Goal: Complete application form: Complete application form

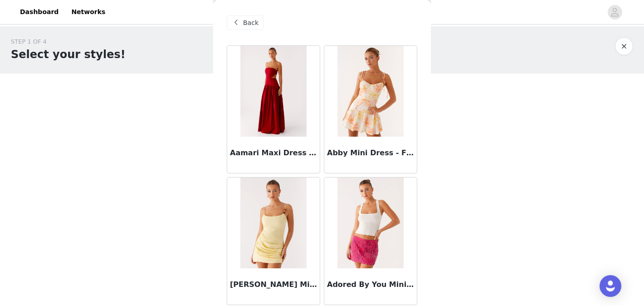
scroll to position [2664, 0]
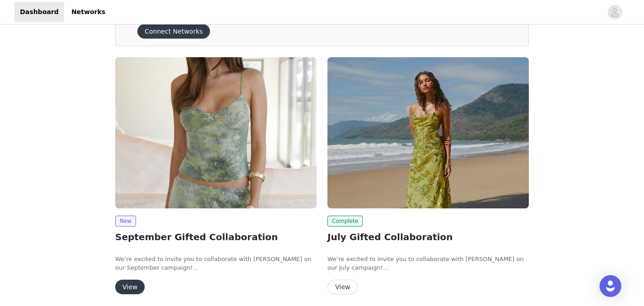
scroll to position [78, 0]
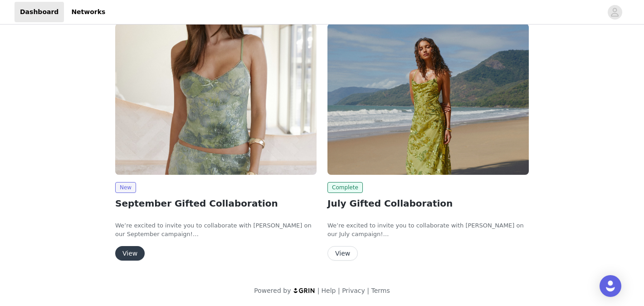
click at [139, 251] on button "View" at bounding box center [129, 253] width 29 height 15
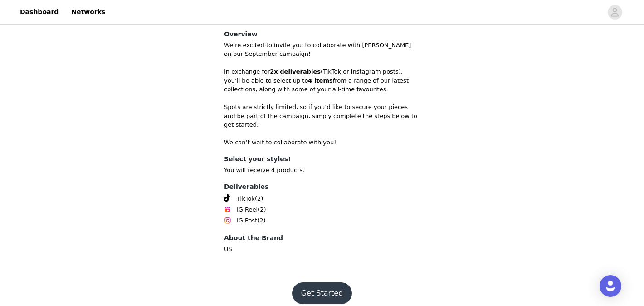
click at [303, 289] on button "Get Started" at bounding box center [322, 293] width 60 height 22
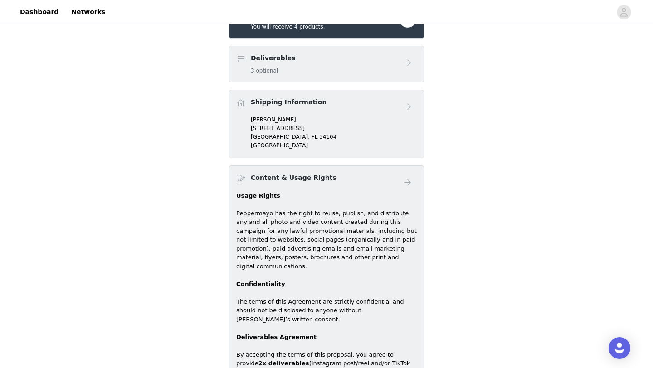
scroll to position [509, 0]
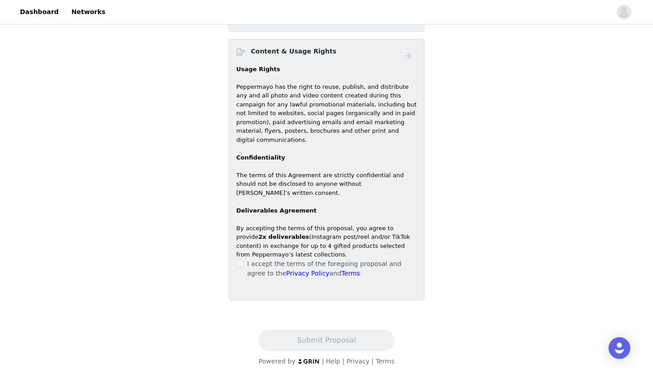
click at [243, 260] on span at bounding box center [239, 263] width 7 height 7
click at [235, 252] on div "Content & Usage Rights Usage Rights Peppermayo has the right to reuse, publish,…" at bounding box center [327, 170] width 196 height 262
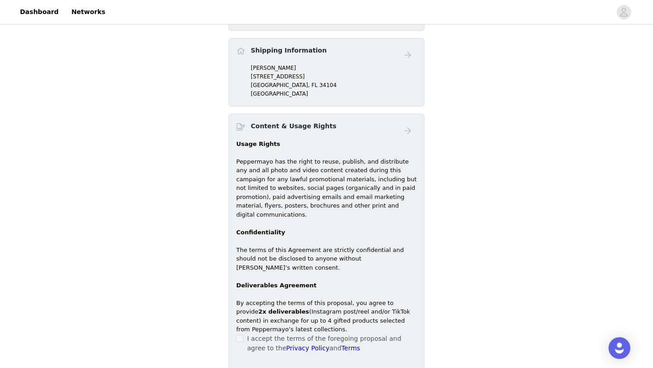
scroll to position [297, 0]
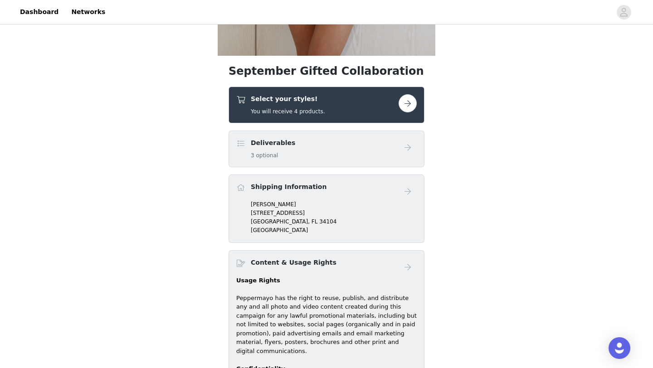
click at [315, 155] on div "Deliverables 3 optional" at bounding box center [317, 148] width 162 height 21
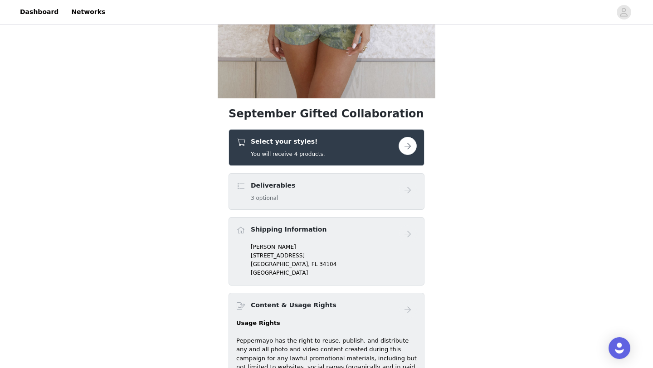
scroll to position [242, 0]
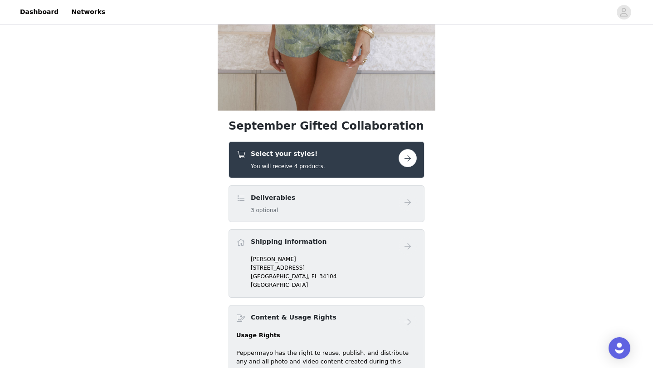
click at [343, 255] on p "Alana Harris" at bounding box center [334, 259] width 166 height 8
click at [402, 164] on button "button" at bounding box center [408, 158] width 18 height 18
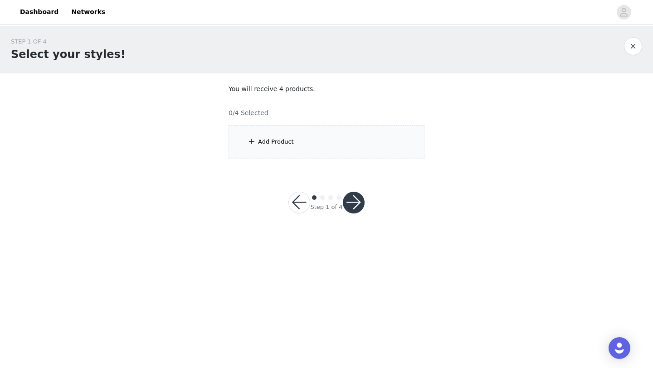
click at [371, 145] on div "Add Product" at bounding box center [327, 142] width 196 height 34
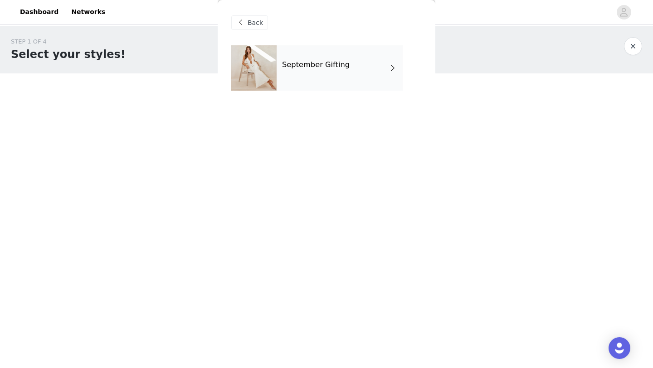
click at [350, 55] on div "September Gifting" at bounding box center [340, 67] width 126 height 45
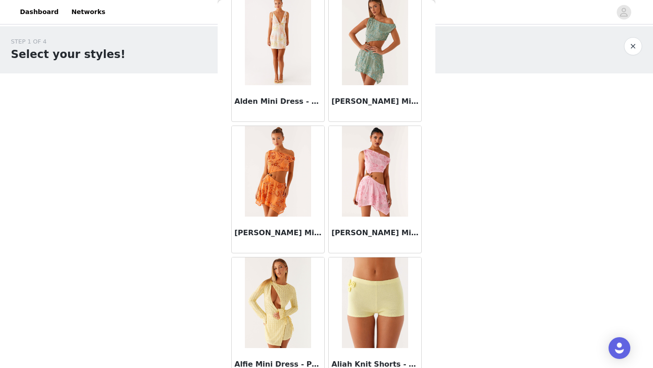
scroll to position [1020, 0]
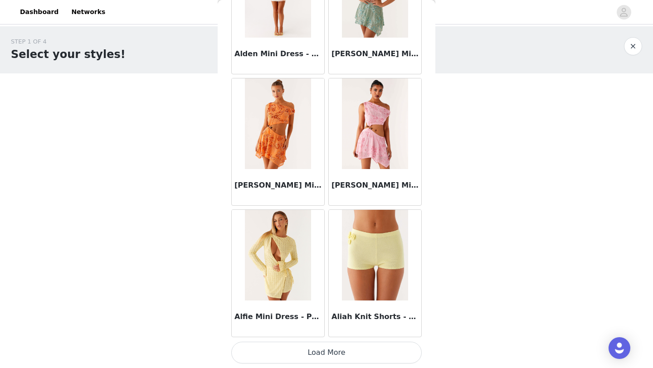
click at [357, 305] on button "Load More" at bounding box center [326, 353] width 191 height 22
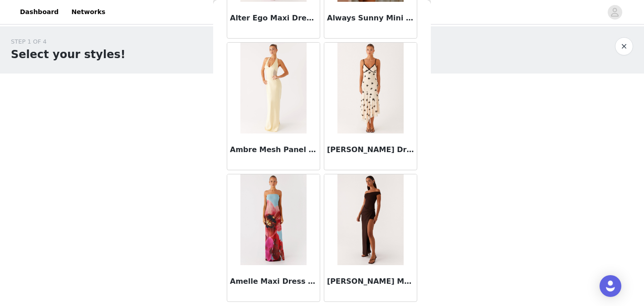
scroll to position [2398, 0]
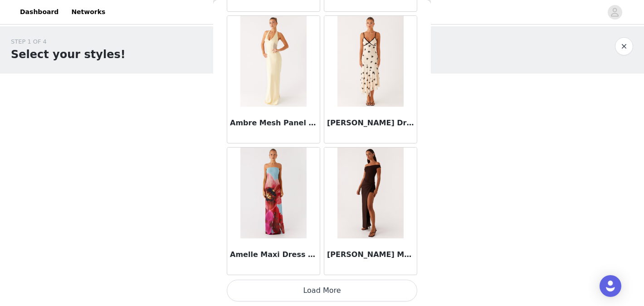
click at [334, 296] on button "Load More" at bounding box center [322, 290] width 191 height 22
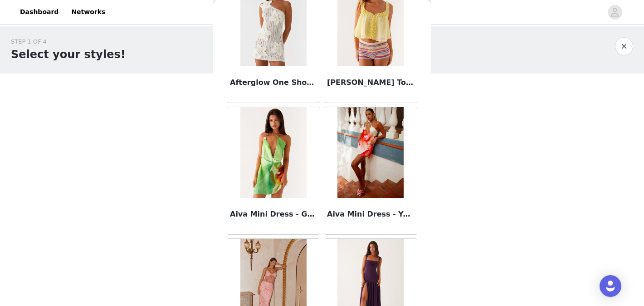
scroll to position [503, 0]
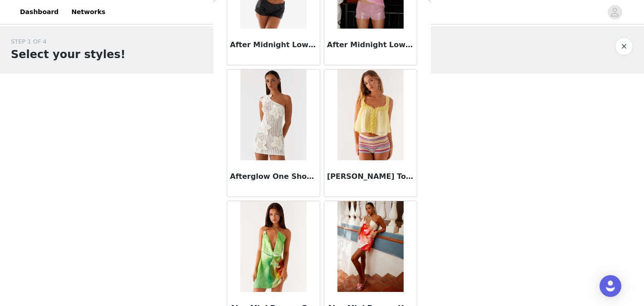
click at [117, 220] on div "STEP 1 OF 4 Select your styles! You will receive 4 products. 0/4 Selected Add P…" at bounding box center [322, 130] width 644 height 209
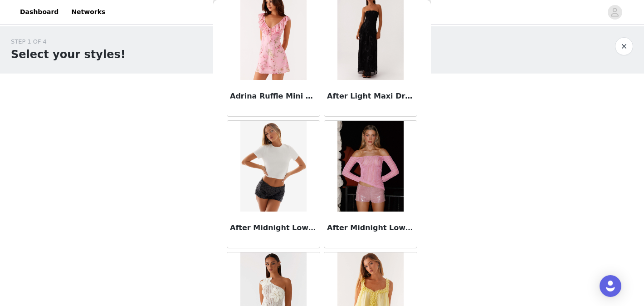
scroll to position [0, 0]
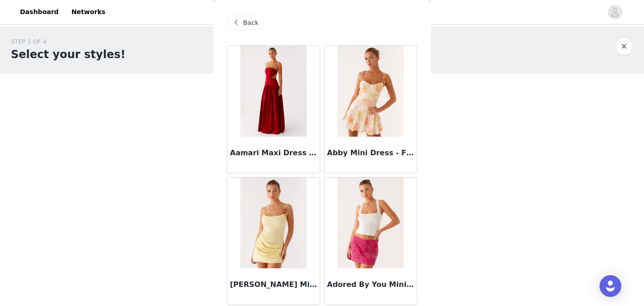
click at [248, 16] on div "Back" at bounding box center [245, 22] width 37 height 15
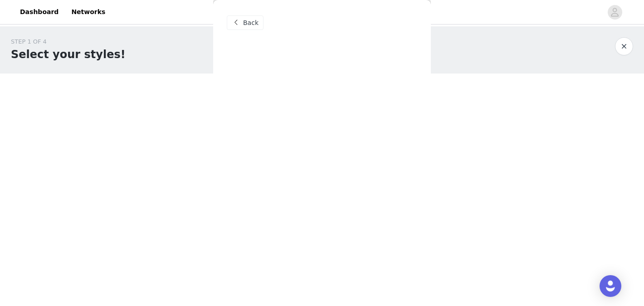
click at [251, 20] on span "Back" at bounding box center [250, 23] width 15 height 10
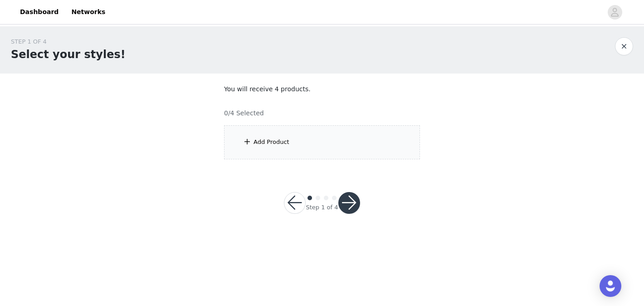
click at [265, 140] on div "Add Product" at bounding box center [272, 141] width 36 height 9
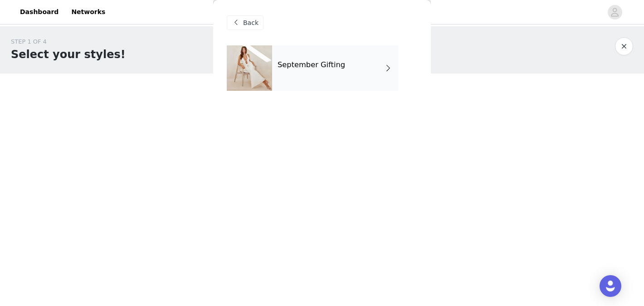
click at [326, 62] on h4 "September Gifting" at bounding box center [312, 65] width 68 height 8
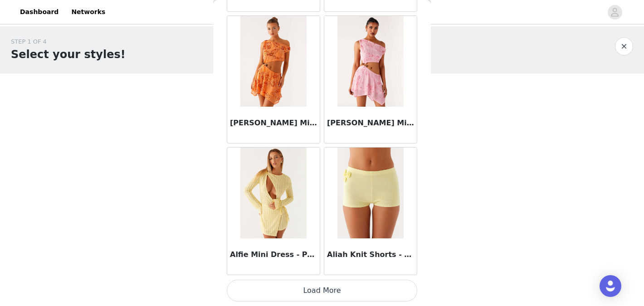
scroll to position [1081, 0]
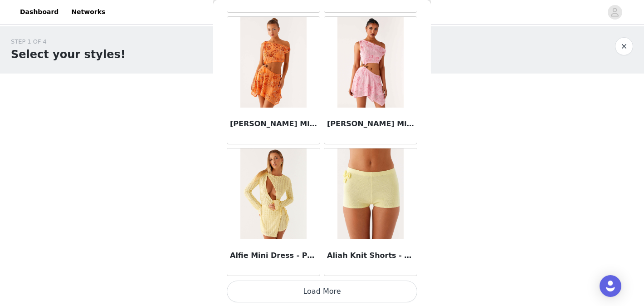
click at [367, 286] on button "Load More" at bounding box center [322, 291] width 191 height 22
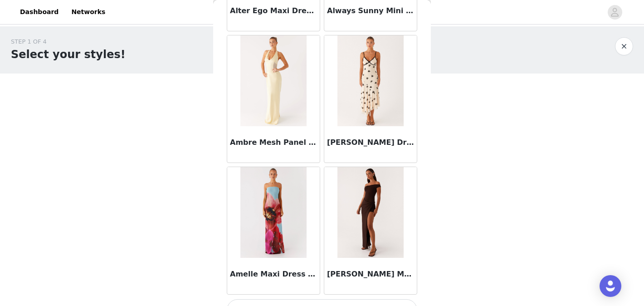
scroll to position [2398, 0]
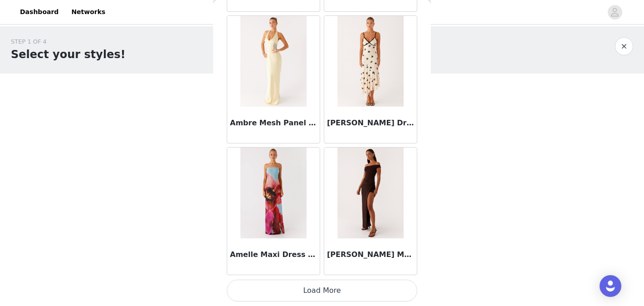
click at [389, 295] on button "Load More" at bounding box center [322, 290] width 191 height 22
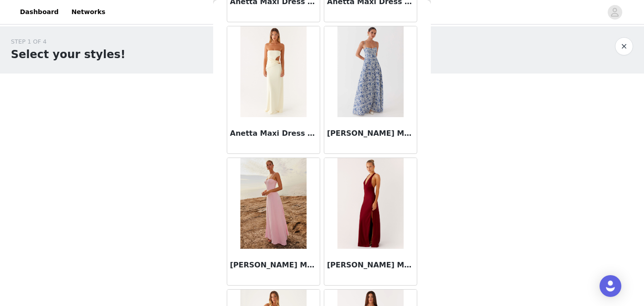
scroll to position [3714, 0]
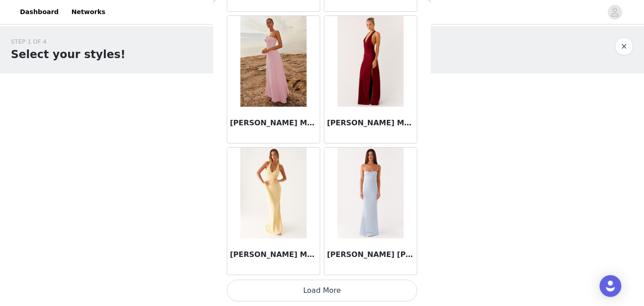
click at [404, 294] on button "Load More" at bounding box center [322, 290] width 191 height 22
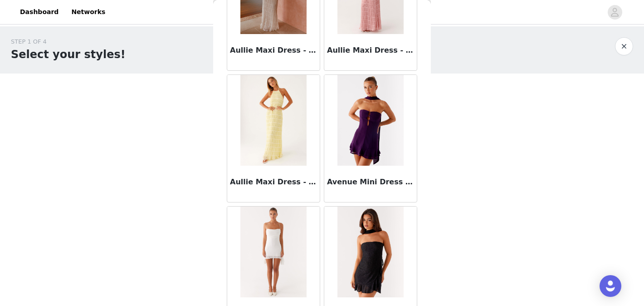
scroll to position [5029, 0]
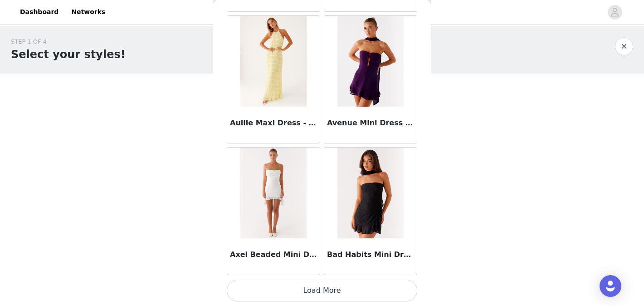
click at [322, 294] on button "Load More" at bounding box center [322, 290] width 191 height 22
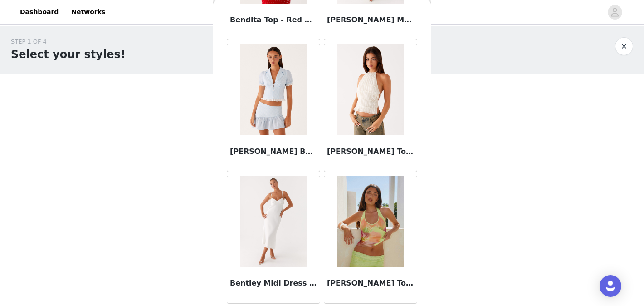
scroll to position [6345, 0]
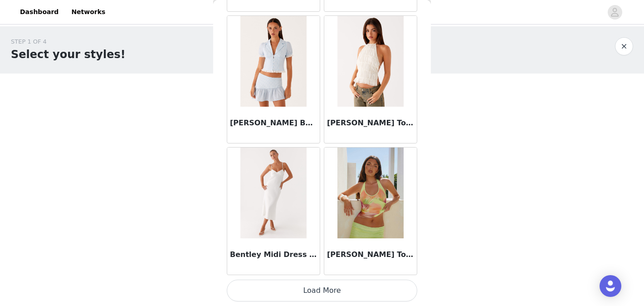
click at [370, 294] on button "Load More" at bounding box center [322, 290] width 191 height 22
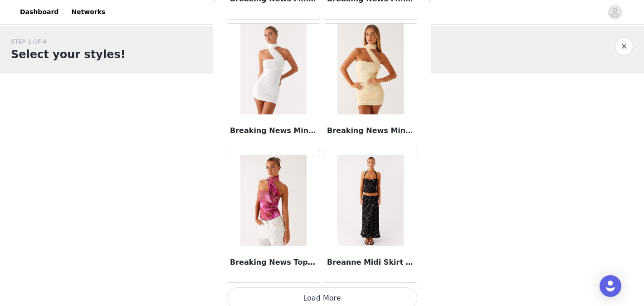
scroll to position [7660, 0]
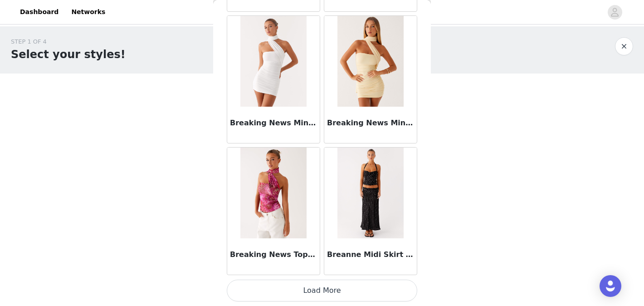
click at [373, 288] on button "Load More" at bounding box center [322, 290] width 191 height 22
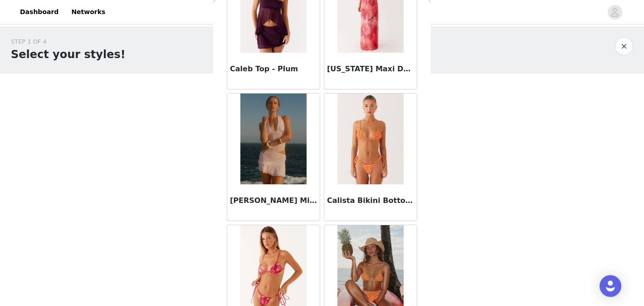
scroll to position [8976, 0]
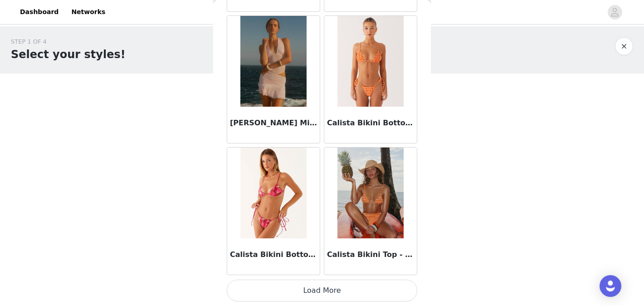
click at [322, 287] on button "Load More" at bounding box center [322, 290] width 191 height 22
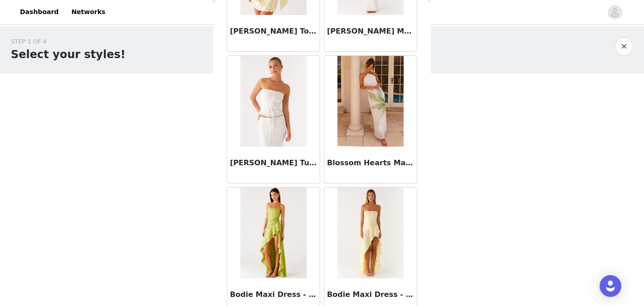
scroll to position [6946, 0]
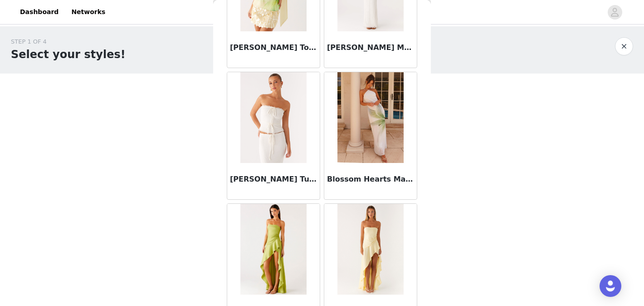
click at [356, 96] on img at bounding box center [371, 117] width 66 height 91
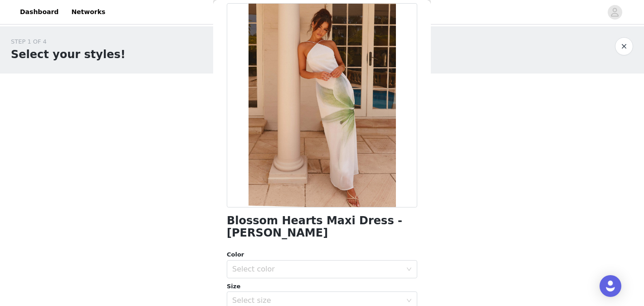
scroll to position [47, 0]
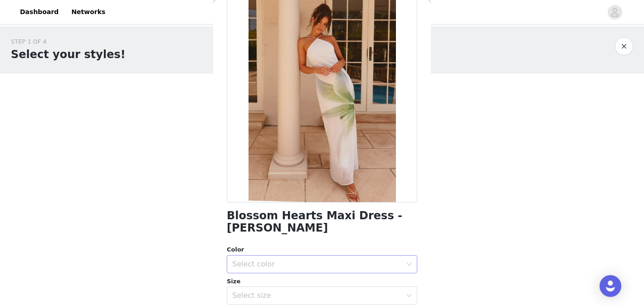
click at [375, 265] on div "Select color" at bounding box center [317, 263] width 170 height 9
click at [374, 282] on li "Dahlia Ash" at bounding box center [322, 284] width 191 height 15
click at [378, 290] on div "Select size" at bounding box center [319, 295] width 174 height 17
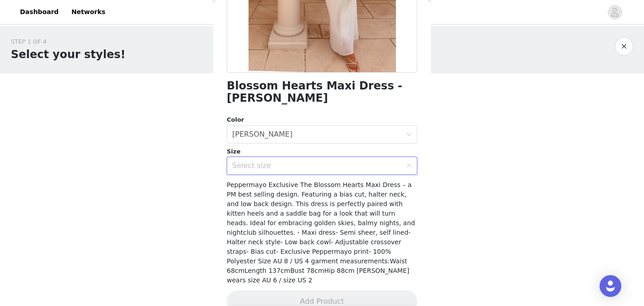
scroll to position [183, 0]
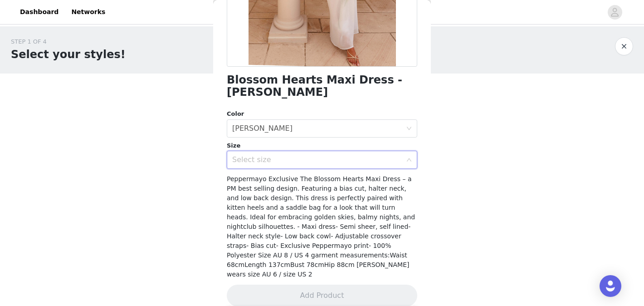
click at [368, 157] on div "Select size" at bounding box center [317, 159] width 170 height 9
click at [379, 157] on div "Select size" at bounding box center [317, 159] width 170 height 9
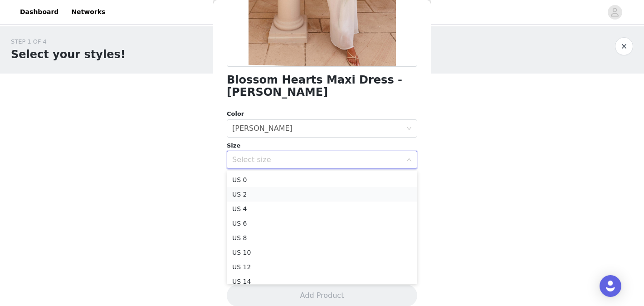
click at [379, 188] on li "US 2" at bounding box center [322, 194] width 191 height 15
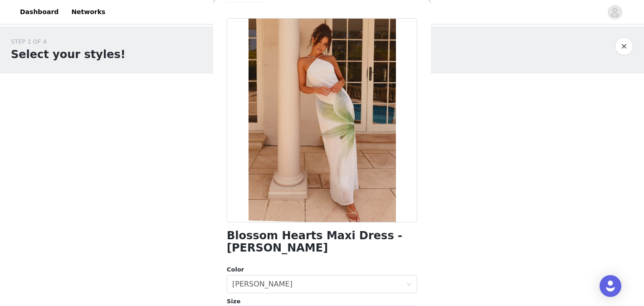
scroll to position [185, 0]
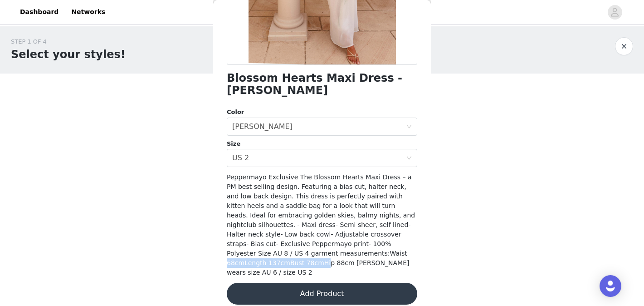
drag, startPoint x: 289, startPoint y: 254, endPoint x: 387, endPoint y: 256, distance: 97.5
click at [387, 256] on span "Peppermayo Exclusive The Blossom Hearts Maxi Dress – a PM best selling design. …" at bounding box center [321, 224] width 188 height 103
copy span "68cmLength 137cmBust 78cmHi"
click at [387, 283] on button "Add Product" at bounding box center [322, 294] width 191 height 22
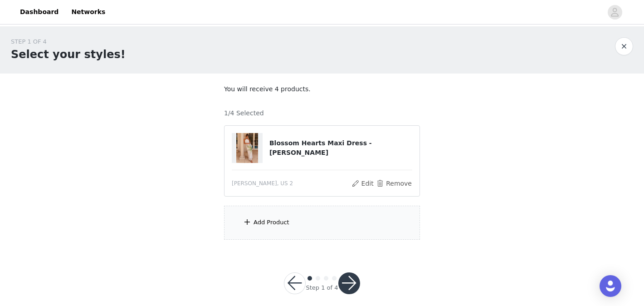
click at [356, 220] on div "Add Product" at bounding box center [322, 222] width 196 height 34
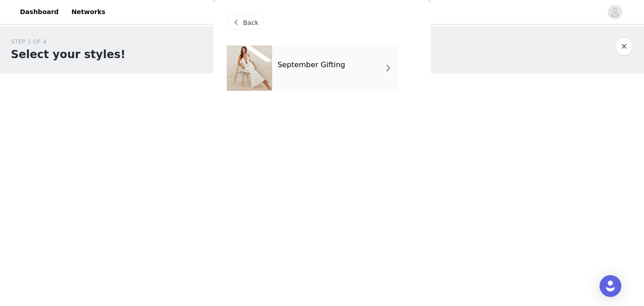
click at [341, 61] on div "September Gifting" at bounding box center [335, 67] width 126 height 45
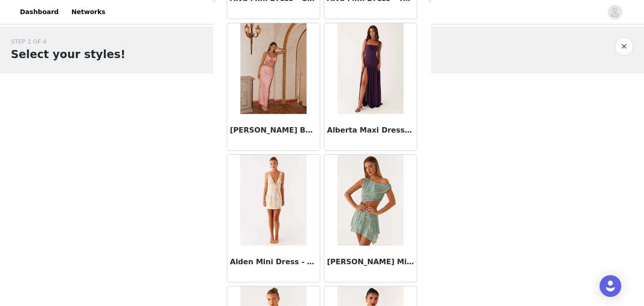
scroll to position [1082, 0]
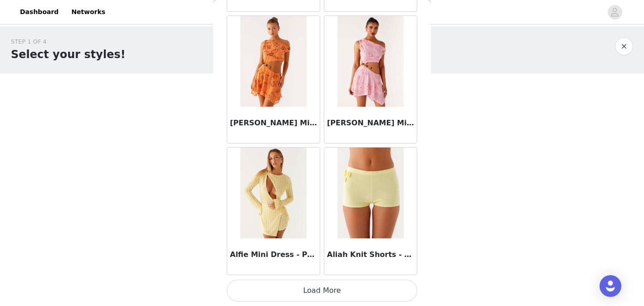
click at [367, 284] on button "Load More" at bounding box center [322, 290] width 191 height 22
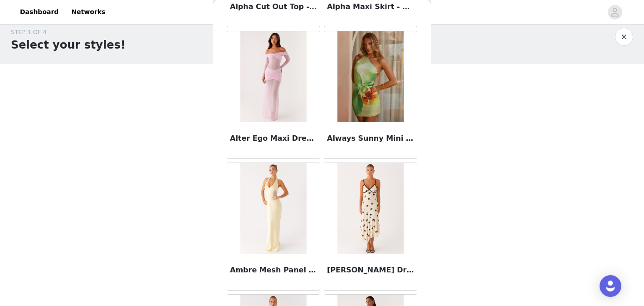
scroll to position [2398, 0]
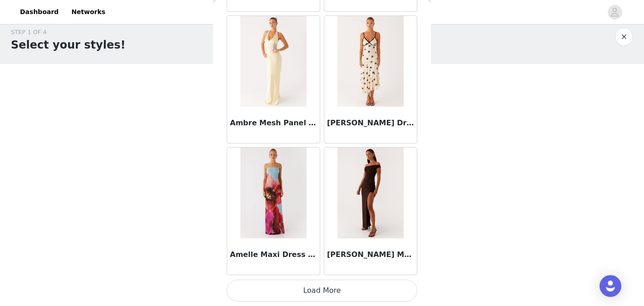
click at [379, 296] on button "Load More" at bounding box center [322, 290] width 191 height 22
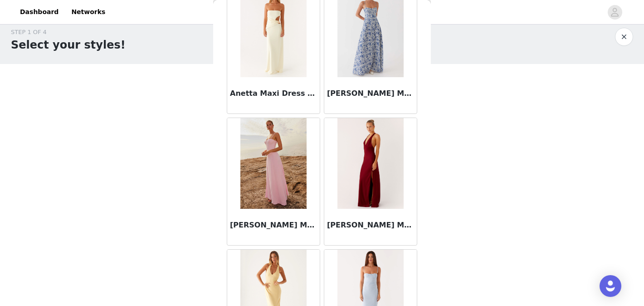
scroll to position [3714, 0]
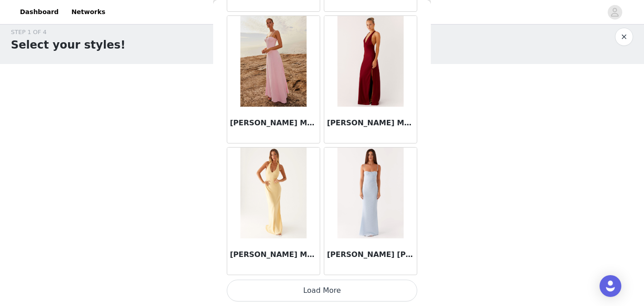
click at [367, 280] on button "Load More" at bounding box center [322, 290] width 191 height 22
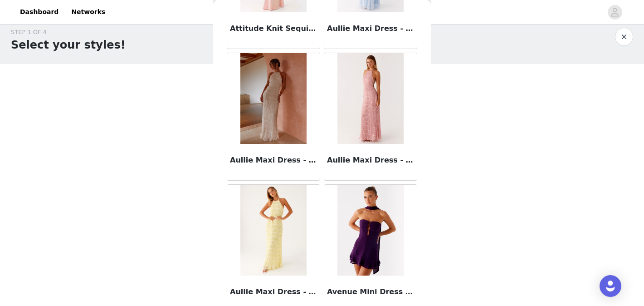
scroll to position [5029, 0]
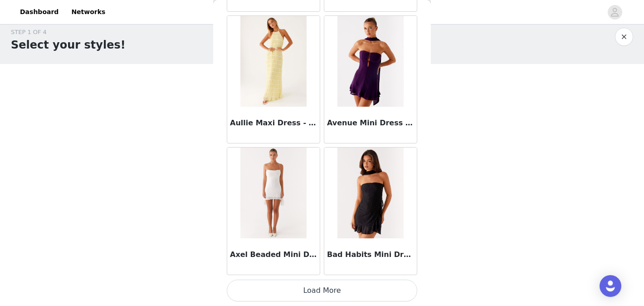
click at [372, 293] on button "Load More" at bounding box center [322, 290] width 191 height 22
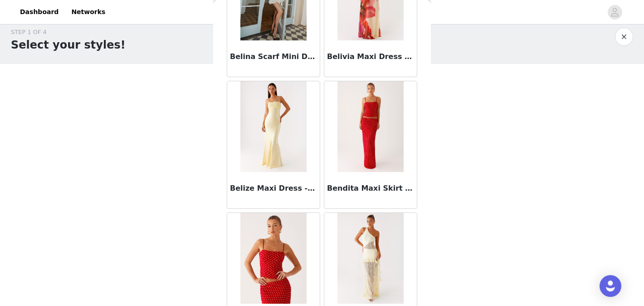
scroll to position [6345, 0]
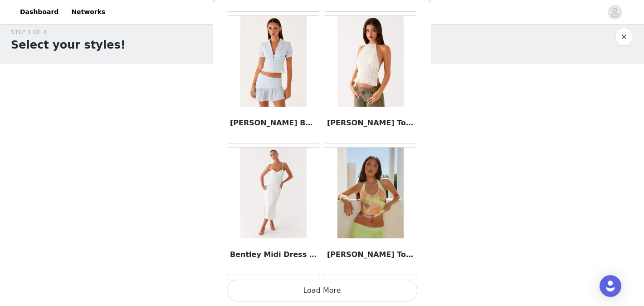
click at [359, 290] on button "Load More" at bounding box center [322, 290] width 191 height 22
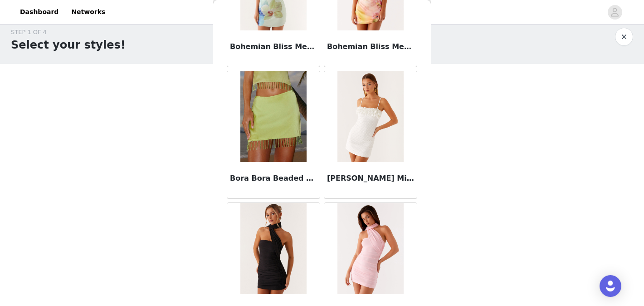
scroll to position [7660, 0]
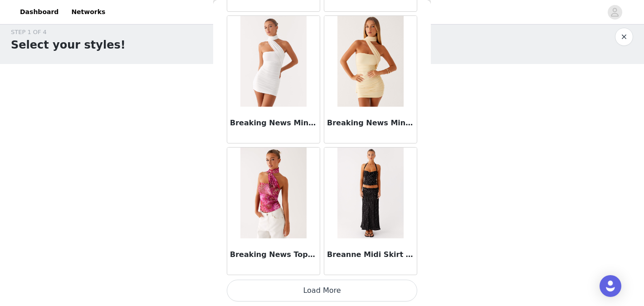
click at [388, 291] on button "Load More" at bounding box center [322, 290] width 191 height 22
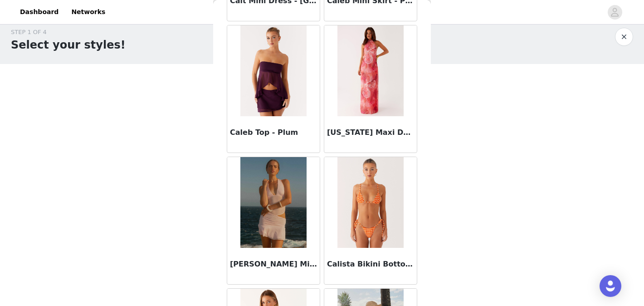
scroll to position [8976, 0]
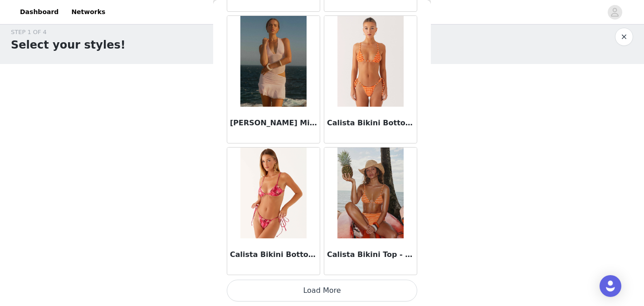
click at [325, 298] on button "Load More" at bounding box center [322, 290] width 191 height 22
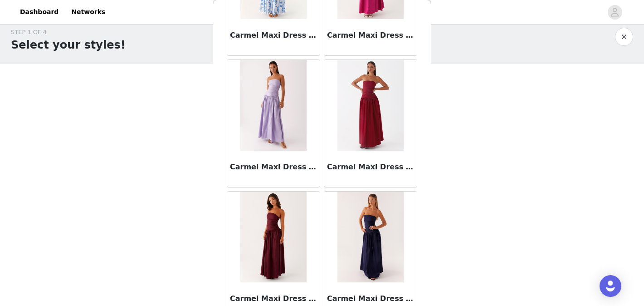
scroll to position [10291, 0]
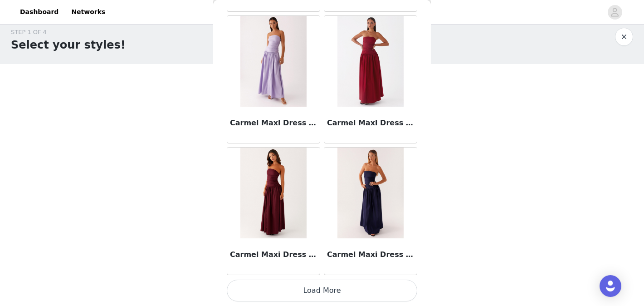
click at [333, 299] on button "Load More" at bounding box center [322, 290] width 191 height 22
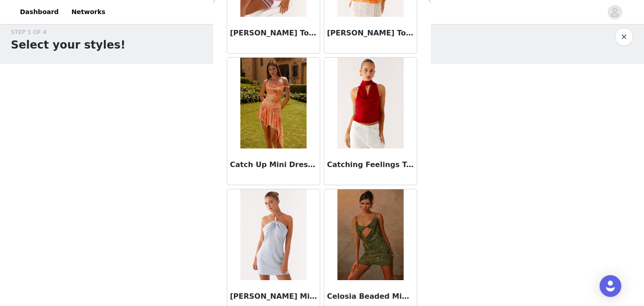
scroll to position [11607, 0]
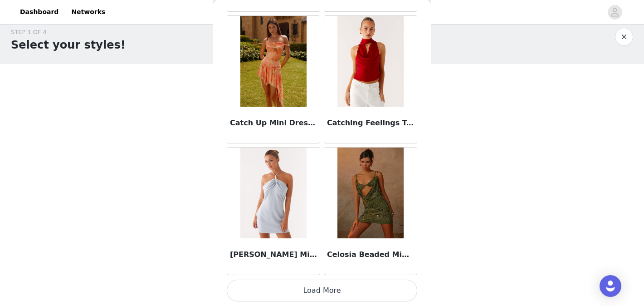
click at [318, 286] on button "Load More" at bounding box center [322, 290] width 191 height 22
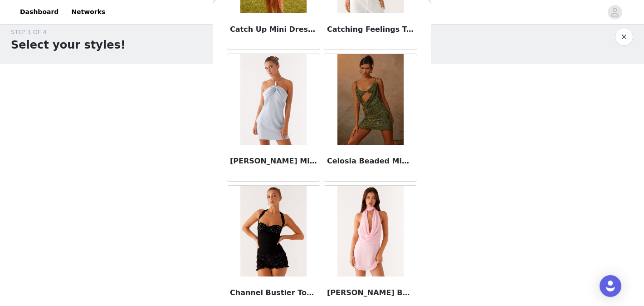
scroll to position [11698, 0]
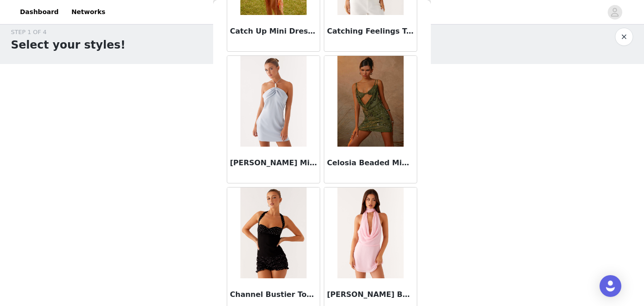
click at [296, 108] on img at bounding box center [273, 101] width 66 height 91
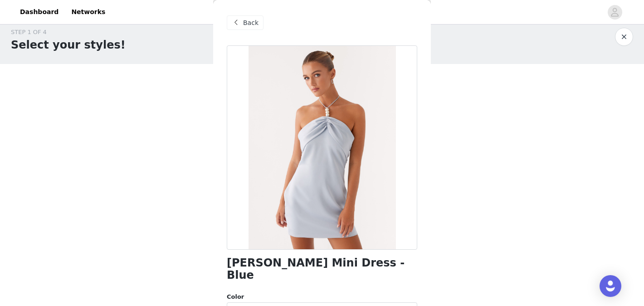
scroll to position [152, 0]
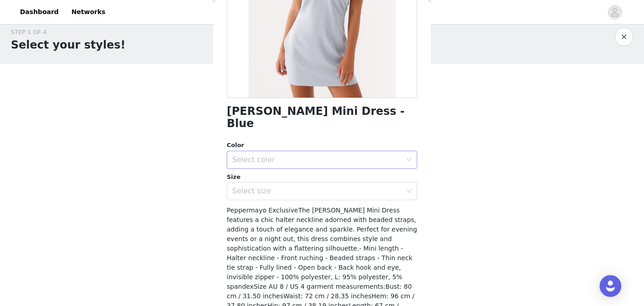
click at [299, 155] on div "Select color" at bounding box center [317, 159] width 170 height 9
click at [308, 167] on li "Blue" at bounding box center [322, 167] width 191 height 15
click at [313, 182] on div "Select size" at bounding box center [319, 190] width 174 height 17
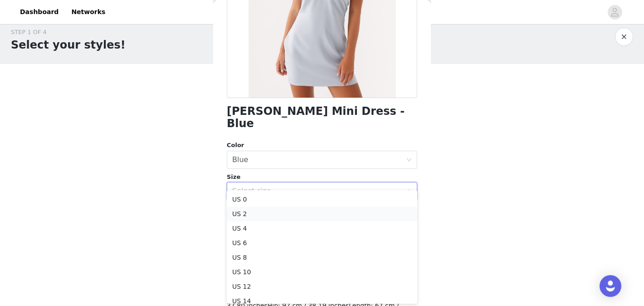
click at [318, 208] on li "US 2" at bounding box center [322, 213] width 191 height 15
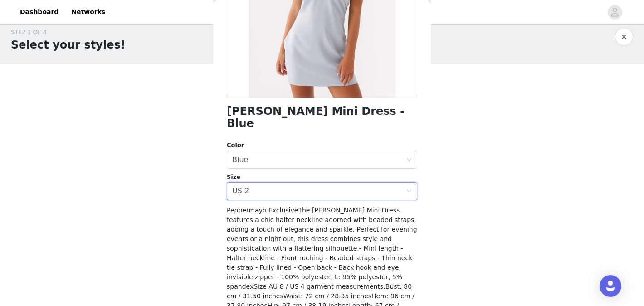
scroll to position [191, 0]
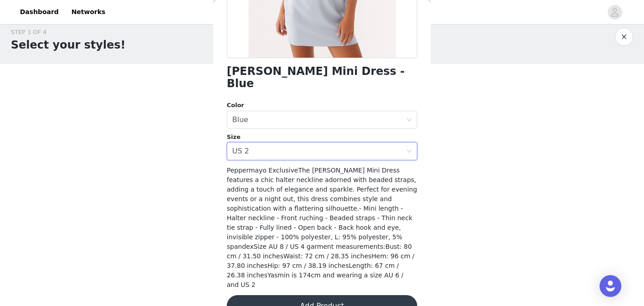
click at [327, 295] on button "Add Product" at bounding box center [322, 306] width 191 height 22
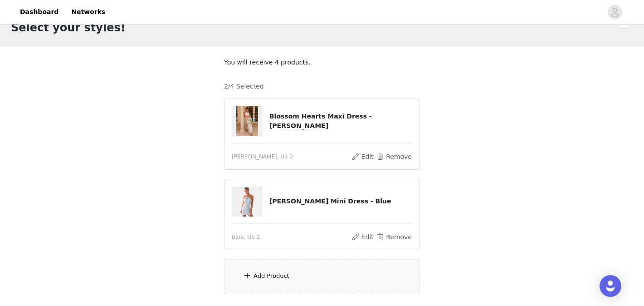
scroll to position [28, 0]
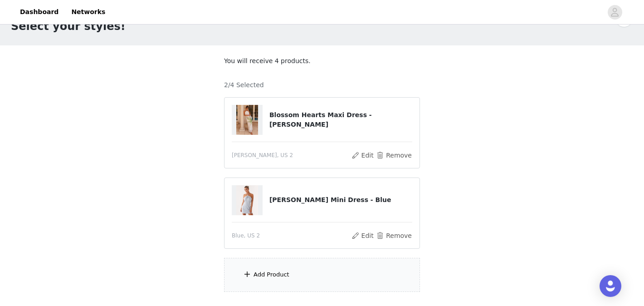
click at [342, 264] on div "Add Product" at bounding box center [322, 275] width 196 height 34
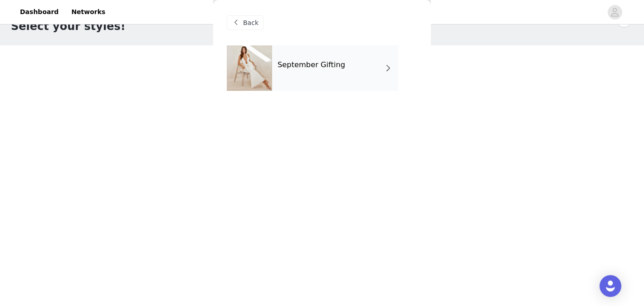
click at [318, 78] on div "September Gifting" at bounding box center [335, 67] width 126 height 45
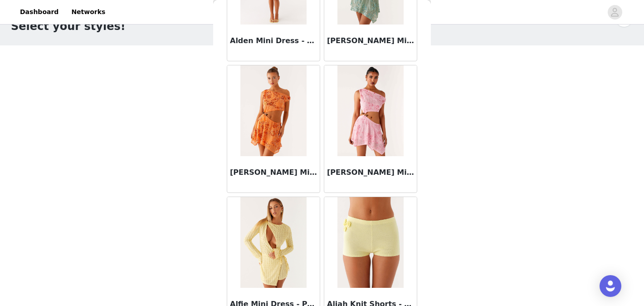
scroll to position [1082, 0]
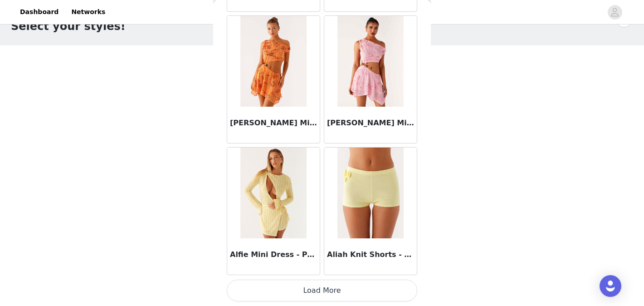
click at [398, 294] on button "Load More" at bounding box center [322, 290] width 191 height 22
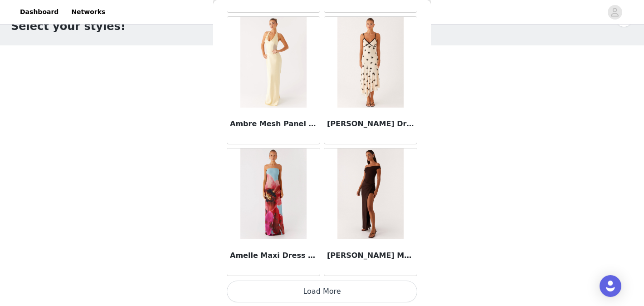
scroll to position [2398, 0]
click at [377, 293] on button "Load More" at bounding box center [322, 290] width 191 height 22
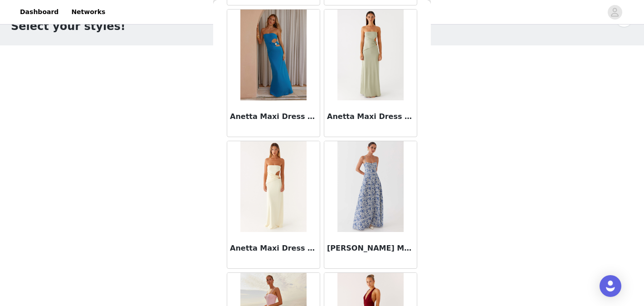
scroll to position [3714, 0]
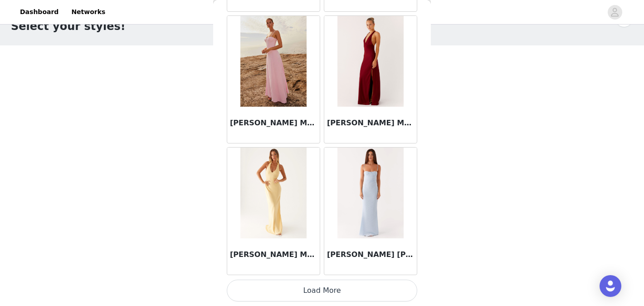
click at [329, 289] on button "Load More" at bounding box center [322, 290] width 191 height 22
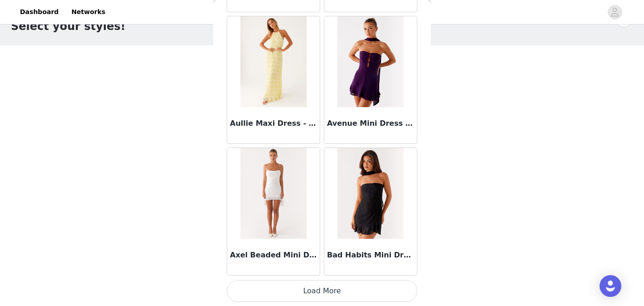
scroll to position [5029, 0]
click at [327, 301] on button "Load More" at bounding box center [322, 290] width 191 height 22
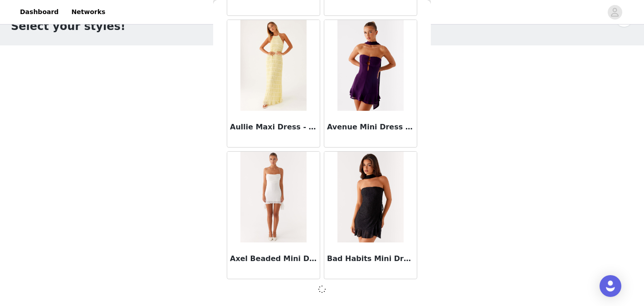
click at [327, 295] on div "Back Aamari Maxi Dress - Red Abby Mini Dress - Floral Print Adella Mini Dress -…" at bounding box center [322, 153] width 218 height 306
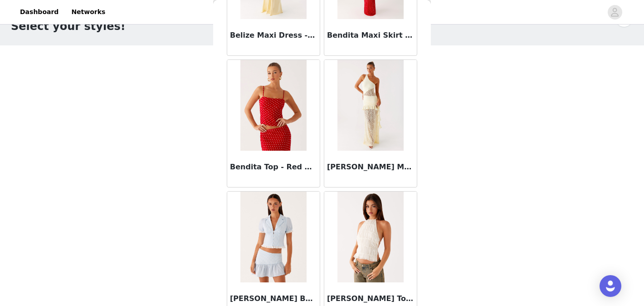
scroll to position [6154, 0]
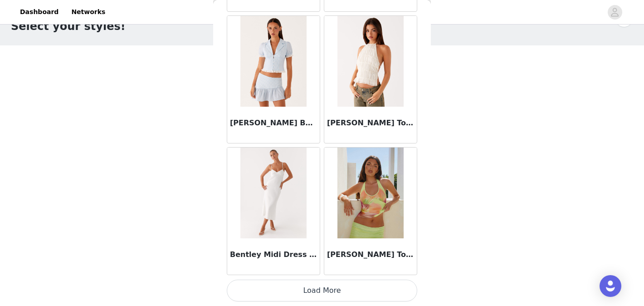
click at [347, 289] on button "Load More" at bounding box center [322, 290] width 191 height 22
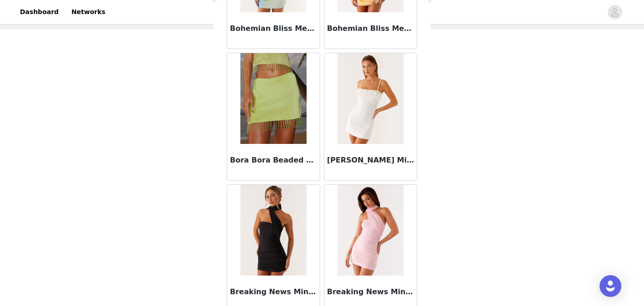
scroll to position [45, 0]
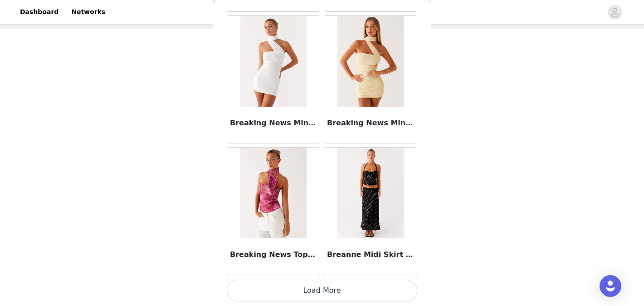
click at [359, 285] on button "Load More" at bounding box center [322, 290] width 191 height 22
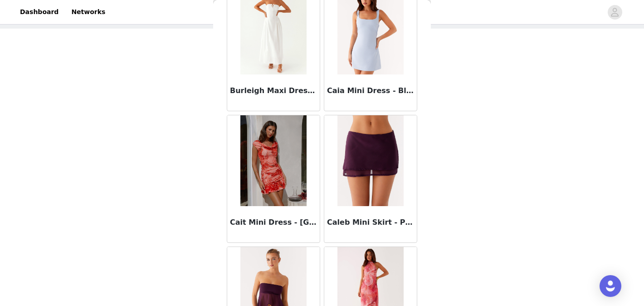
scroll to position [8976, 0]
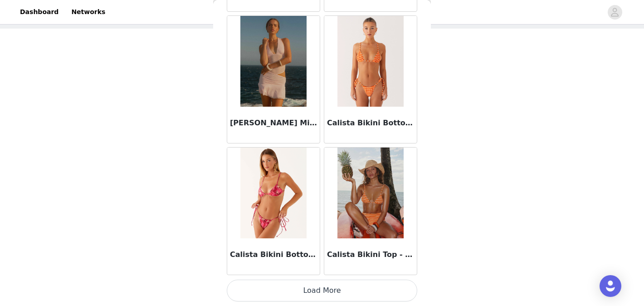
click at [347, 284] on button "Load More" at bounding box center [322, 290] width 191 height 22
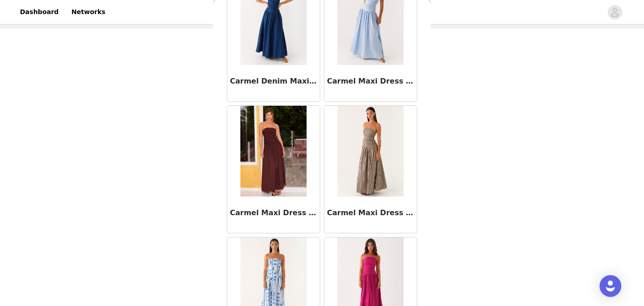
scroll to position [10291, 0]
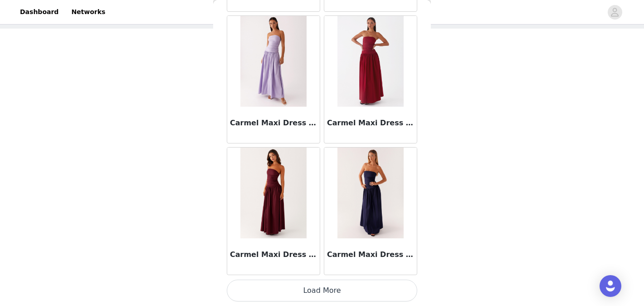
click at [373, 283] on button "Load More" at bounding box center [322, 290] width 191 height 22
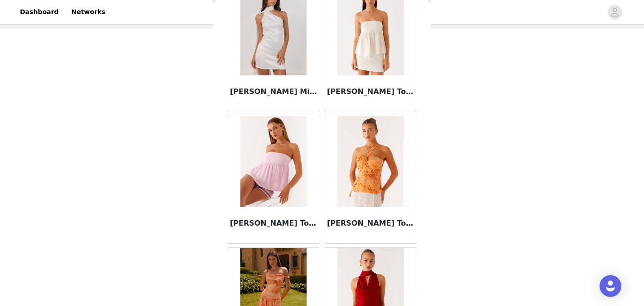
scroll to position [11607, 0]
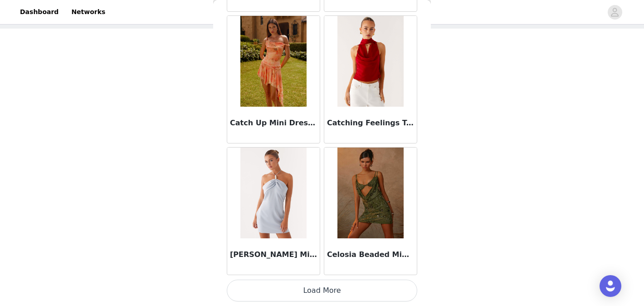
click at [356, 287] on button "Load More" at bounding box center [322, 290] width 191 height 22
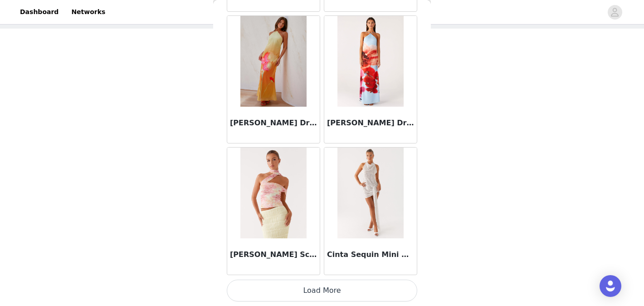
scroll to position [57, 0]
click at [363, 296] on button "Load More" at bounding box center [322, 290] width 191 height 22
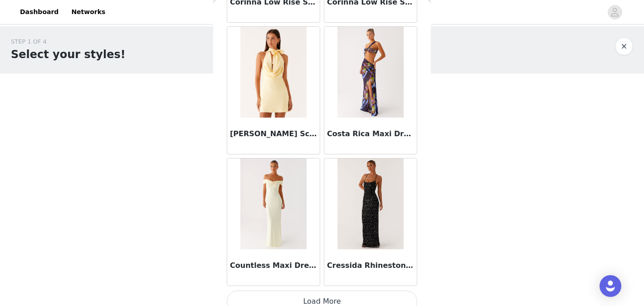
scroll to position [14238, 0]
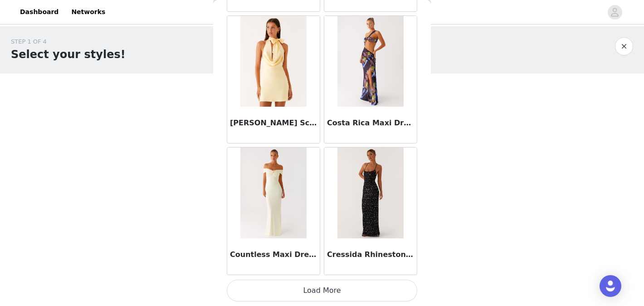
click at [343, 285] on button "Load More" at bounding box center [322, 290] width 191 height 22
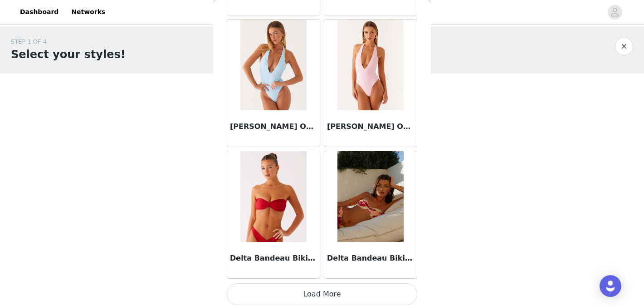
scroll to position [15554, 0]
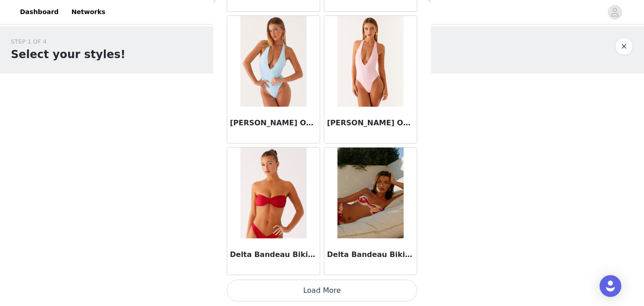
click at [374, 295] on button "Load More" at bounding box center [322, 290] width 191 height 22
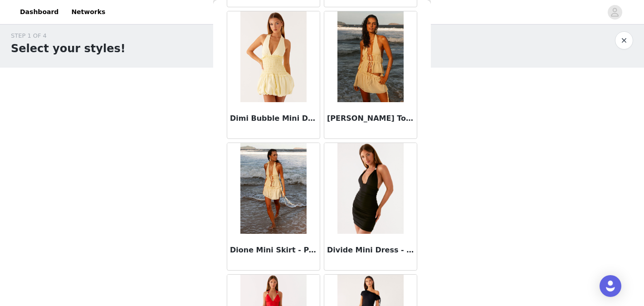
scroll to position [16869, 0]
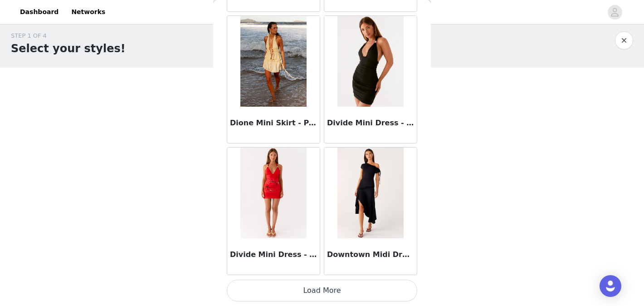
click at [361, 287] on button "Load More" at bounding box center [322, 290] width 191 height 22
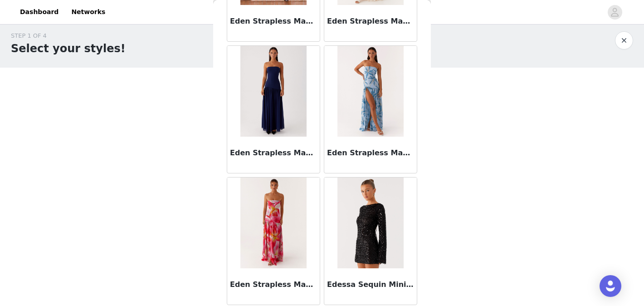
scroll to position [18179, 0]
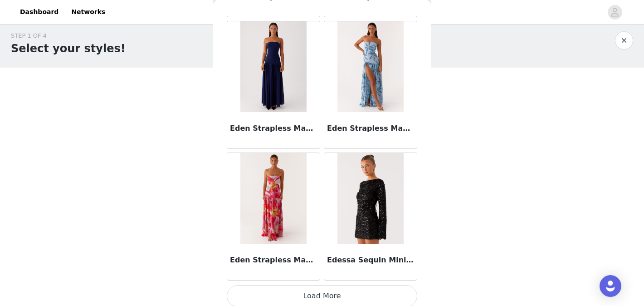
click at [352, 295] on button "Load More" at bounding box center [322, 296] width 191 height 22
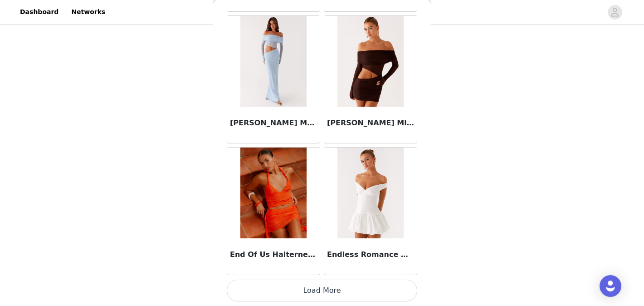
scroll to position [75, 0]
click at [327, 290] on button "Load More" at bounding box center [322, 290] width 191 height 22
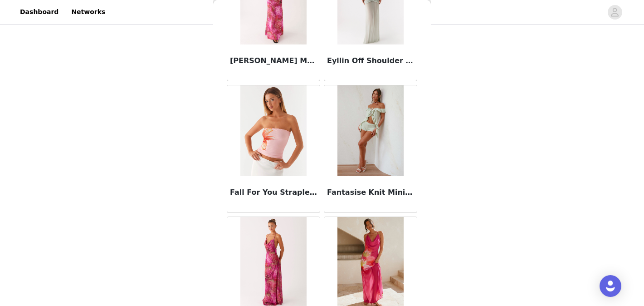
scroll to position [20816, 0]
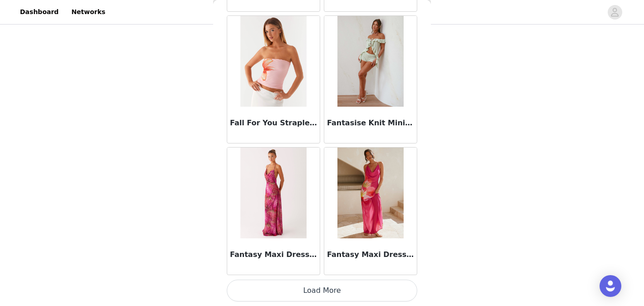
click at [328, 286] on button "Load More" at bounding box center [322, 290] width 191 height 22
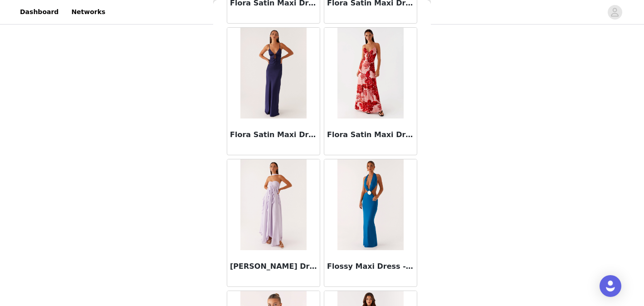
scroll to position [22131, 0]
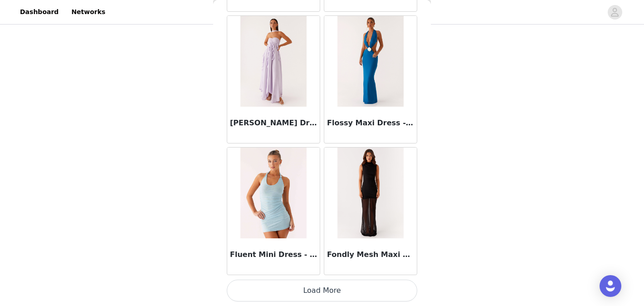
click at [313, 282] on button "Load More" at bounding box center [322, 290] width 191 height 22
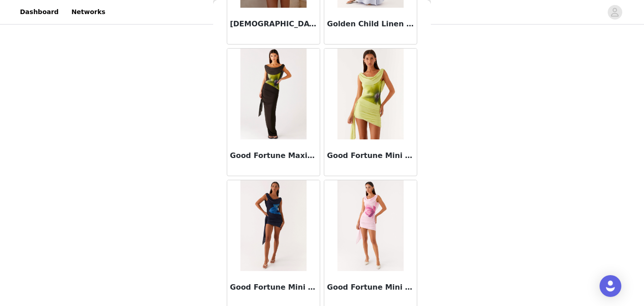
scroll to position [23447, 0]
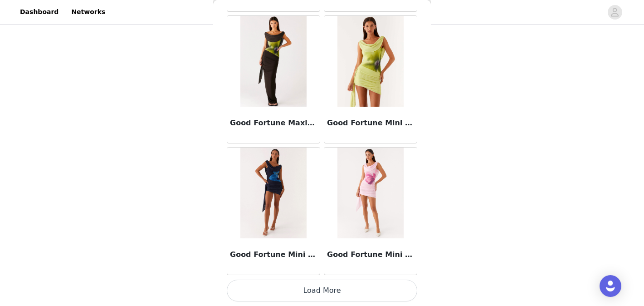
click at [396, 285] on button "Load More" at bounding box center [322, 290] width 191 height 22
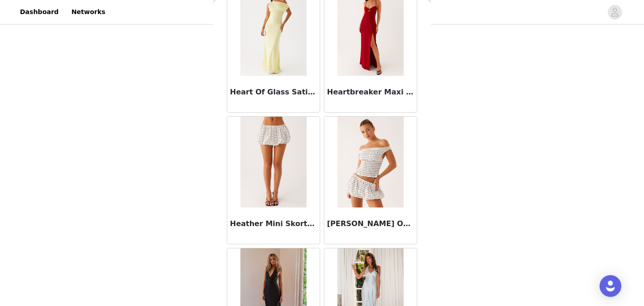
scroll to position [24762, 0]
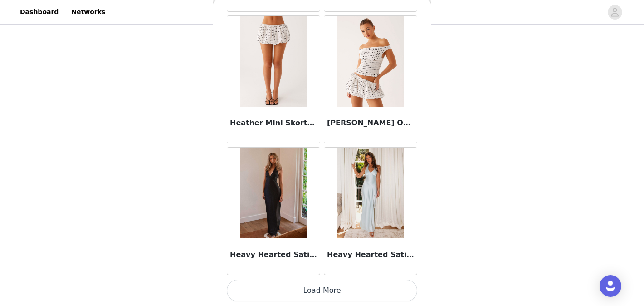
click at [383, 282] on button "Load More" at bounding box center [322, 290] width 191 height 22
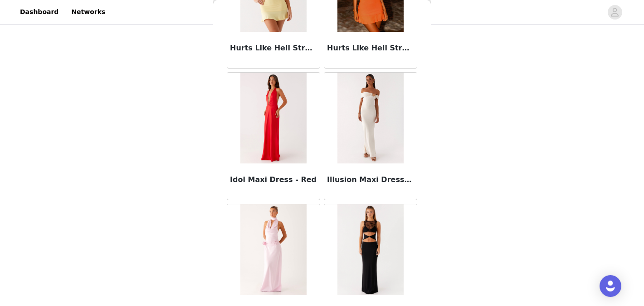
scroll to position [26073, 0]
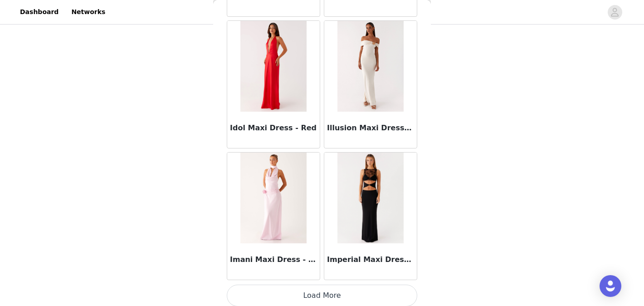
click at [379, 291] on button "Load More" at bounding box center [322, 295] width 191 height 22
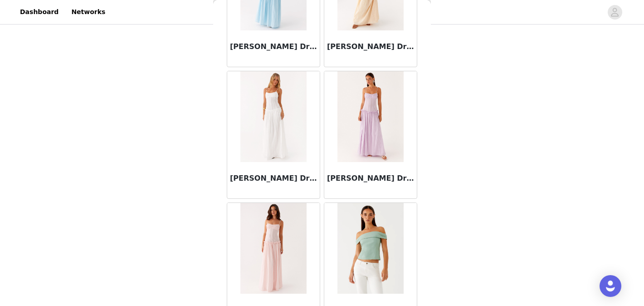
scroll to position [27394, 0]
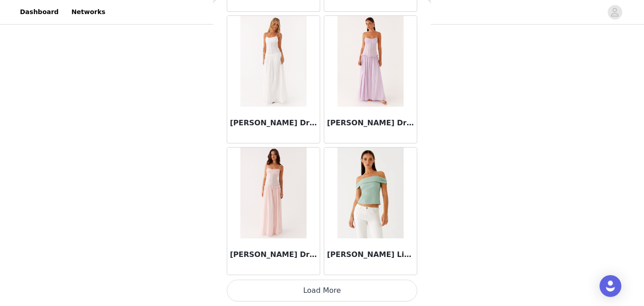
click at [376, 287] on button "Load More" at bounding box center [322, 290] width 191 height 22
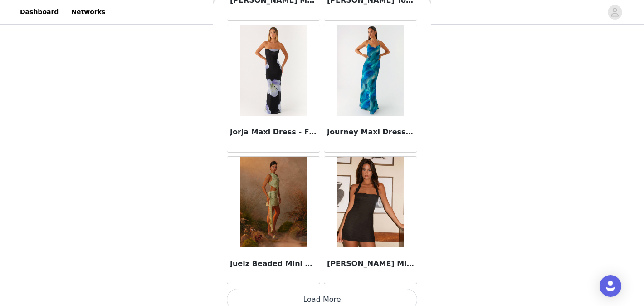
scroll to position [28709, 0]
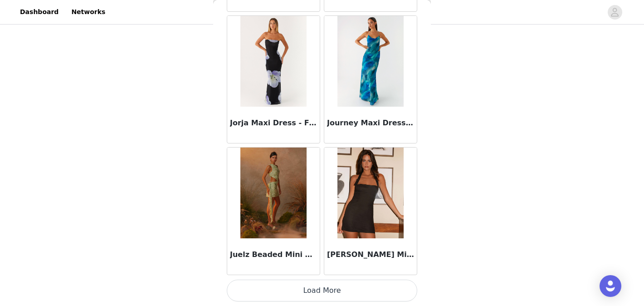
click at [338, 288] on button "Load More" at bounding box center [322, 290] width 191 height 22
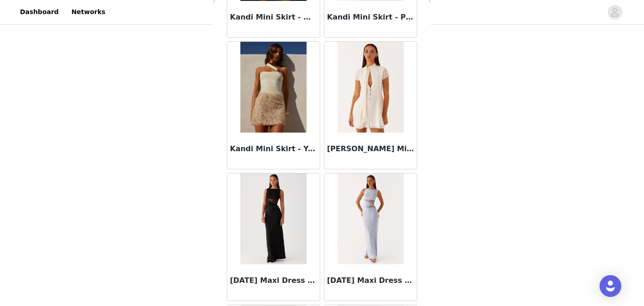
scroll to position [30025, 0]
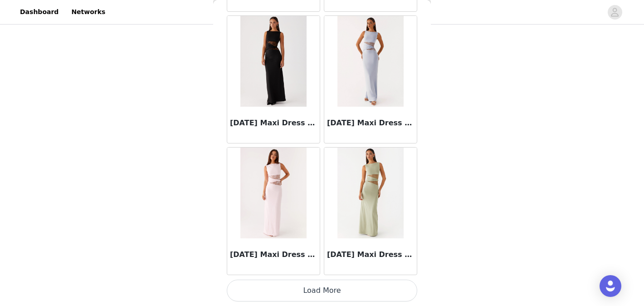
click at [347, 293] on button "Load More" at bounding box center [322, 290] width 191 height 22
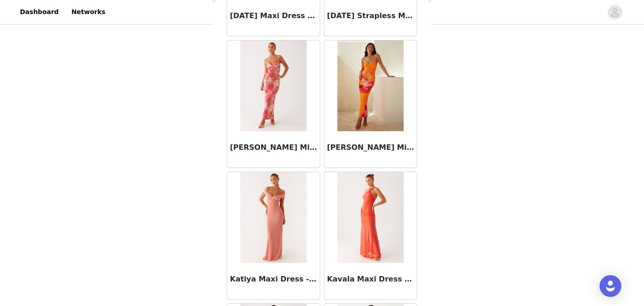
scroll to position [30398, 0]
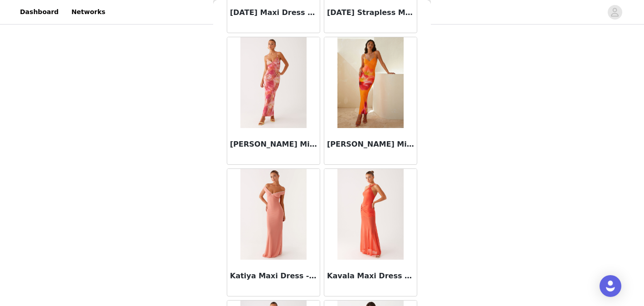
click at [371, 206] on img at bounding box center [371, 214] width 66 height 91
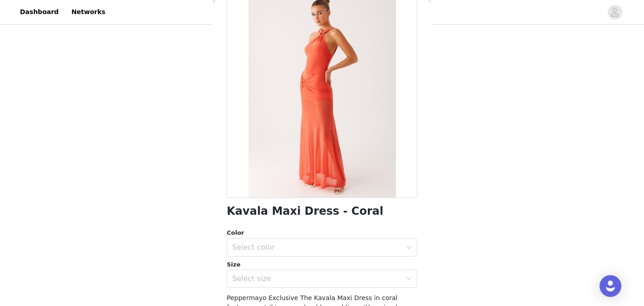
scroll to position [61, 0]
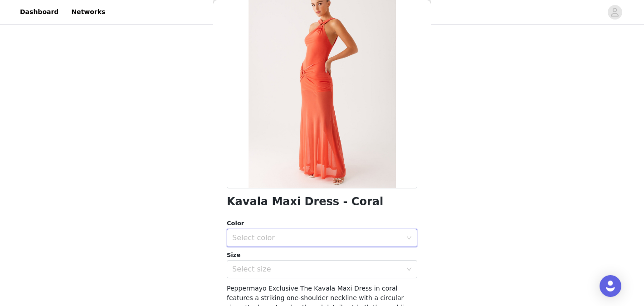
click at [377, 229] on div "Select color" at bounding box center [319, 237] width 174 height 17
click at [384, 251] on li "Coral" at bounding box center [322, 257] width 191 height 15
click at [386, 270] on div "Select size" at bounding box center [317, 268] width 170 height 9
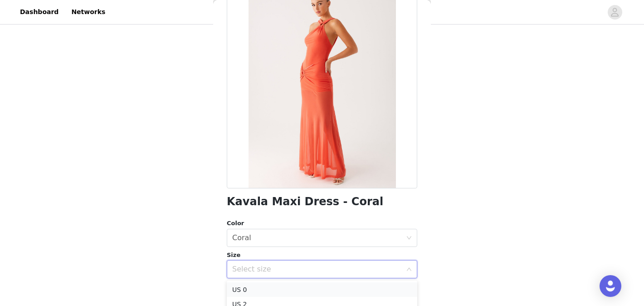
click at [381, 295] on li "US 0" at bounding box center [322, 289] width 191 height 15
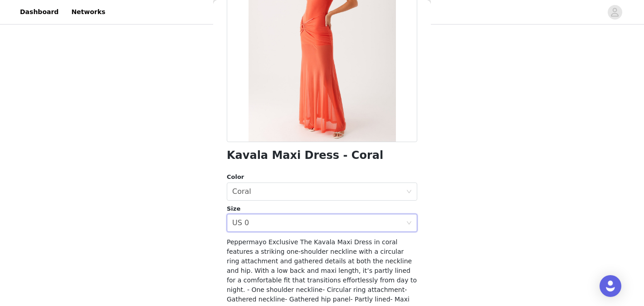
scroll to position [107, 0]
click at [366, 225] on div "Select size US 0" at bounding box center [319, 223] width 174 height 17
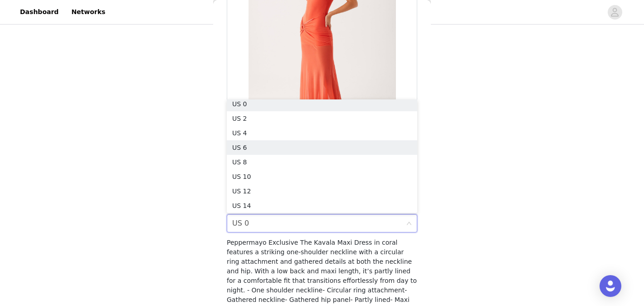
scroll to position [2, 0]
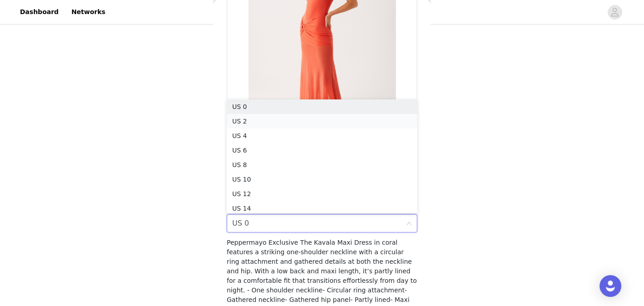
click at [354, 122] on li "US 2" at bounding box center [322, 121] width 191 height 15
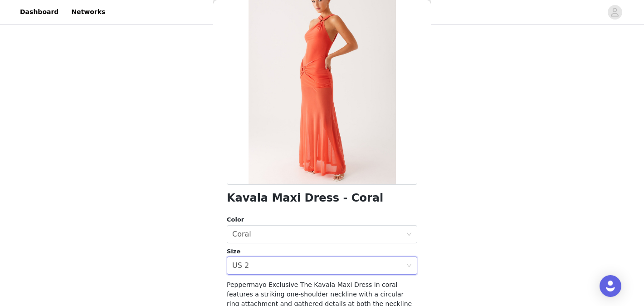
scroll to position [182, 0]
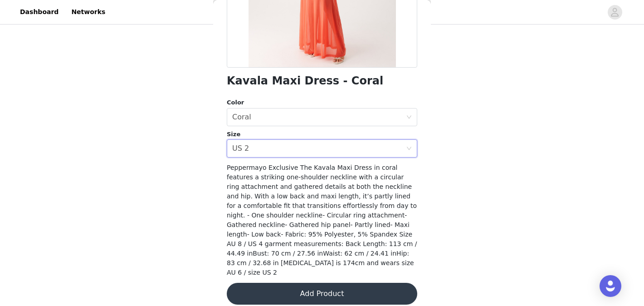
click at [381, 283] on button "Add Product" at bounding box center [322, 294] width 191 height 22
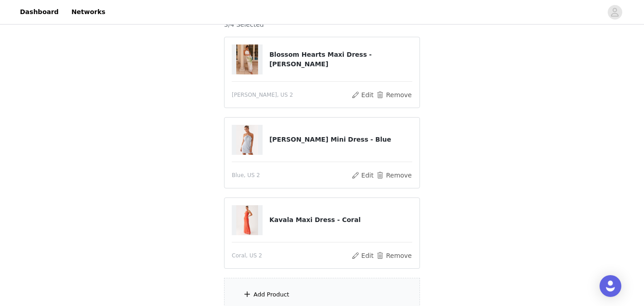
click at [342, 290] on div "Add Product" at bounding box center [322, 295] width 196 height 34
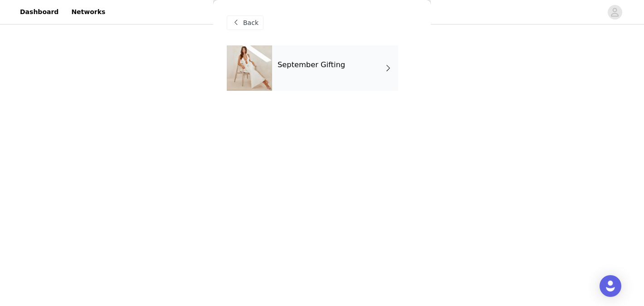
click at [316, 62] on h4 "September Gifting" at bounding box center [312, 65] width 68 height 8
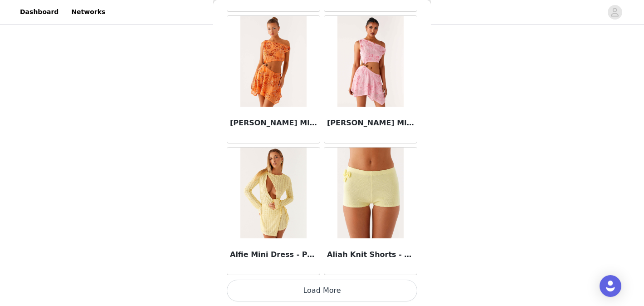
scroll to position [170, 0]
click at [372, 287] on button "Load More" at bounding box center [322, 290] width 191 height 22
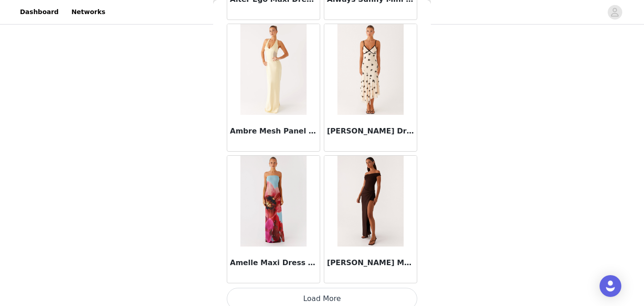
scroll to position [2398, 0]
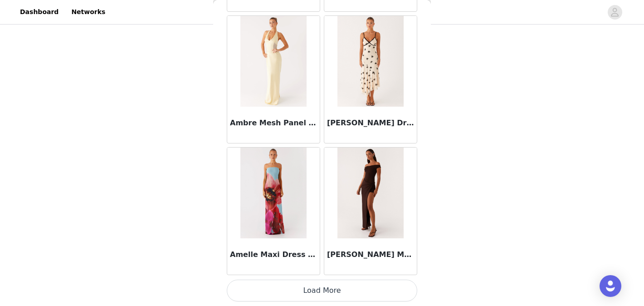
click at [354, 287] on button "Load More" at bounding box center [322, 290] width 191 height 22
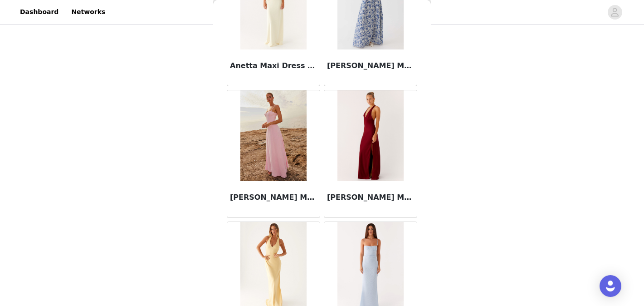
scroll to position [3714, 0]
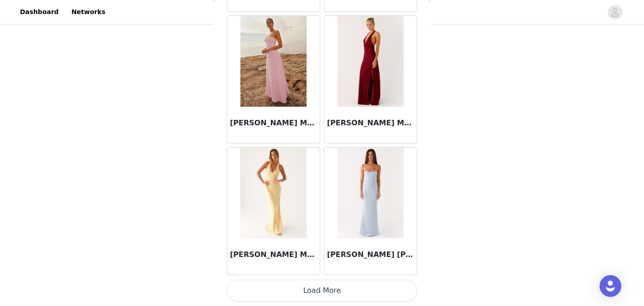
click at [362, 286] on button "Load More" at bounding box center [322, 290] width 191 height 22
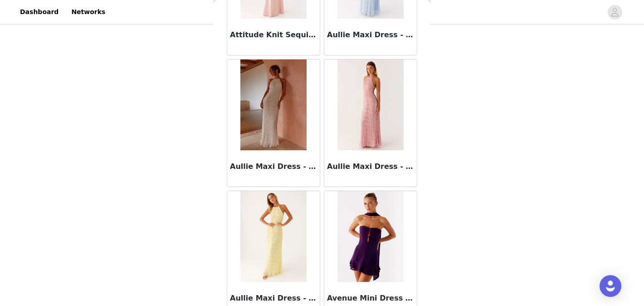
scroll to position [5029, 0]
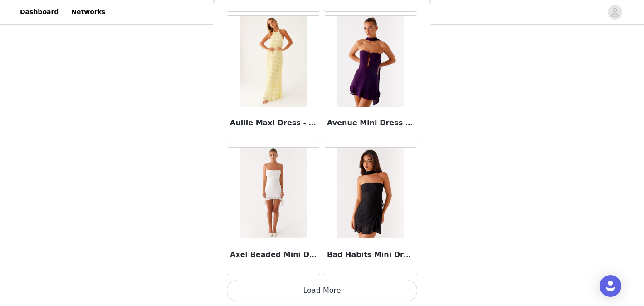
click at [362, 291] on button "Load More" at bounding box center [322, 290] width 191 height 22
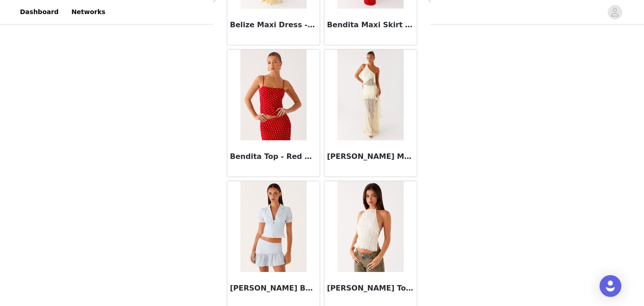
scroll to position [6345, 0]
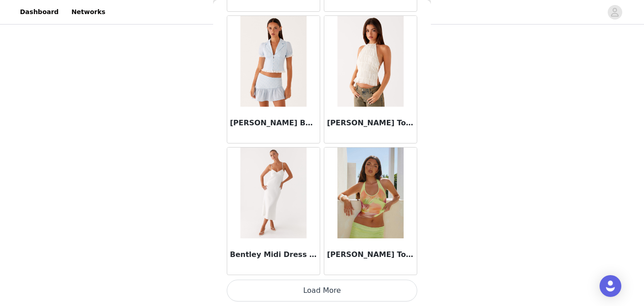
click at [359, 297] on button "Load More" at bounding box center [322, 290] width 191 height 22
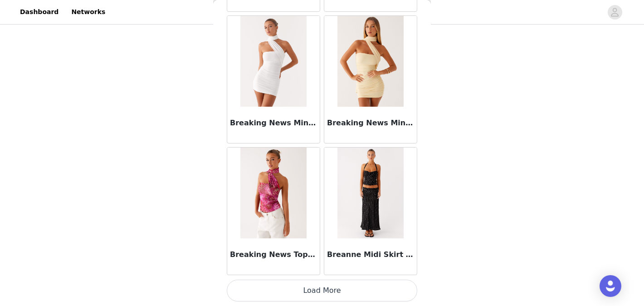
scroll to position [7659, 0]
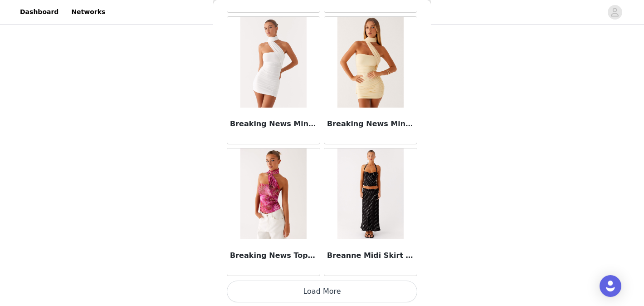
click at [373, 289] on button "Load More" at bounding box center [322, 291] width 191 height 22
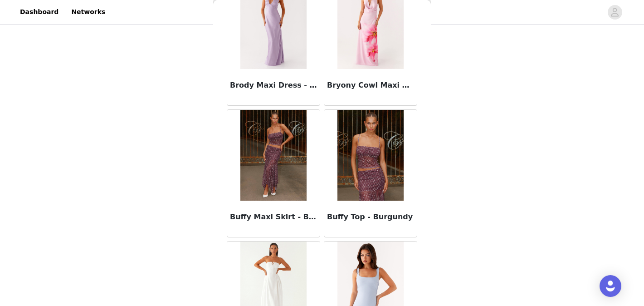
scroll to position [8357, 0]
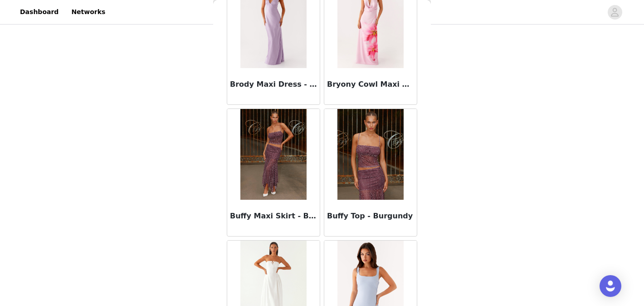
click at [296, 196] on img at bounding box center [273, 154] width 66 height 91
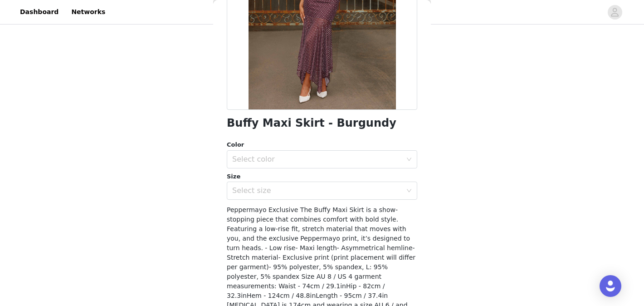
scroll to position [156, 0]
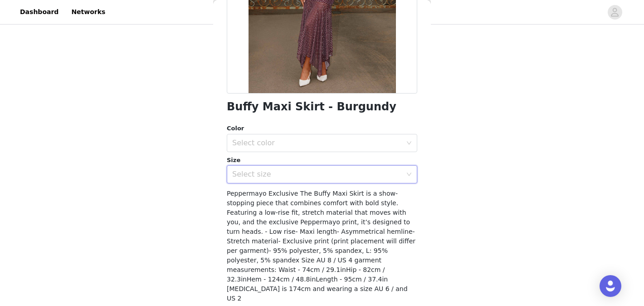
click at [294, 168] on div "Select size" at bounding box center [319, 174] width 174 height 17
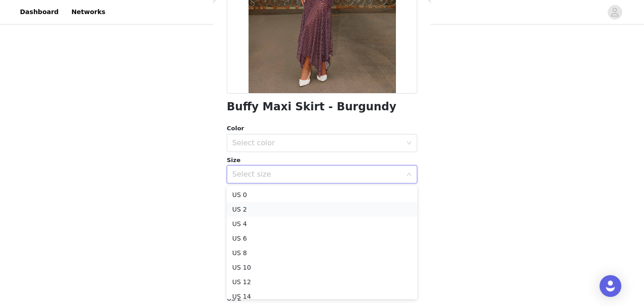
click at [307, 210] on li "US 2" at bounding box center [322, 209] width 191 height 15
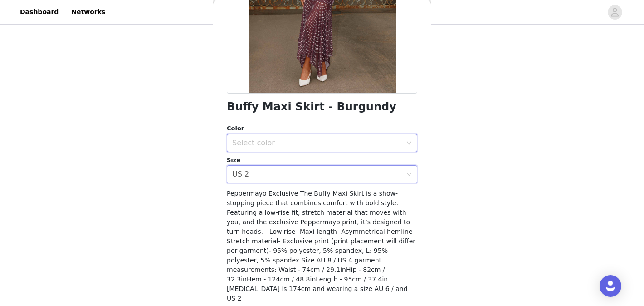
click at [328, 135] on div "Select color" at bounding box center [319, 142] width 174 height 17
click at [333, 160] on li "Burgundy" at bounding box center [322, 163] width 191 height 15
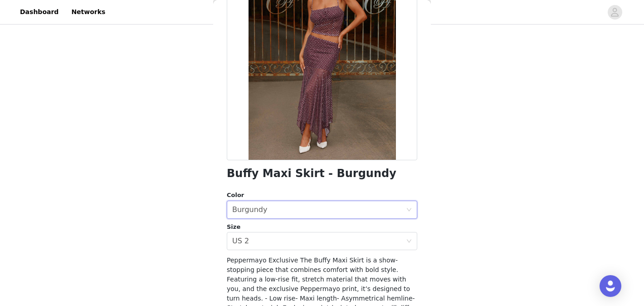
scroll to position [172, 0]
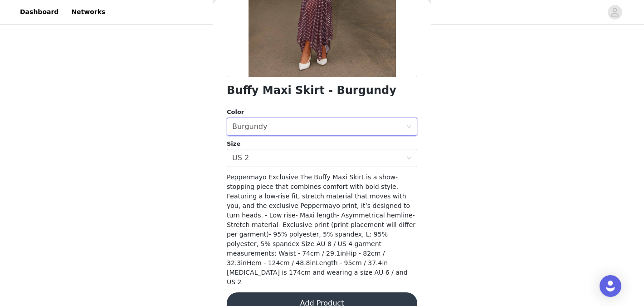
click at [348, 292] on button "Add Product" at bounding box center [322, 303] width 191 height 22
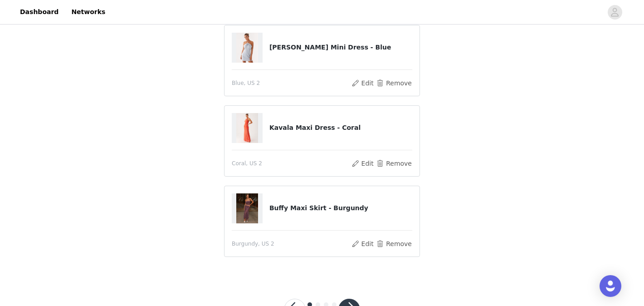
scroll to position [184, 0]
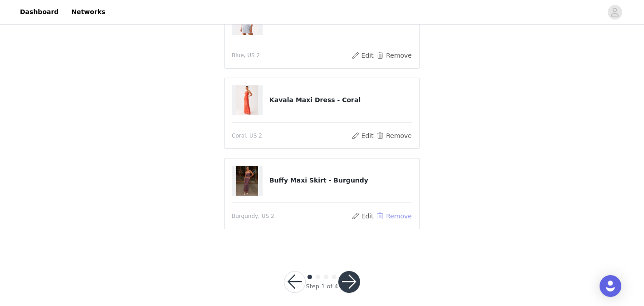
click at [391, 210] on button "Remove" at bounding box center [394, 215] width 36 height 11
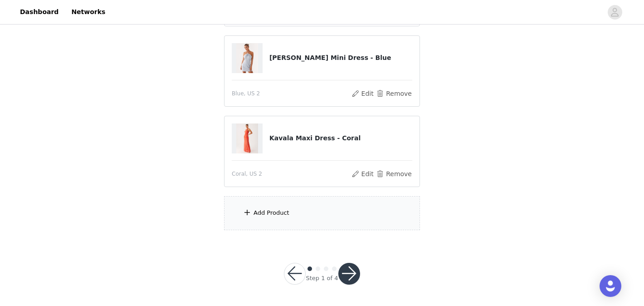
click at [400, 197] on div "Add Product" at bounding box center [322, 213] width 196 height 34
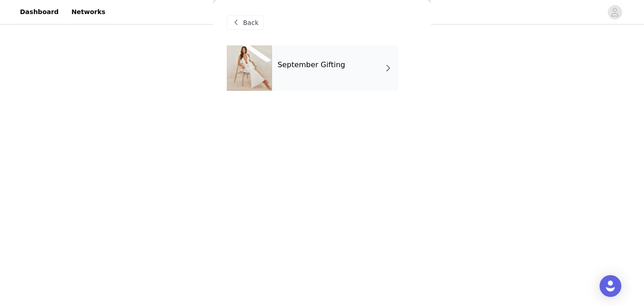
click at [331, 57] on div "September Gifting" at bounding box center [335, 67] width 126 height 45
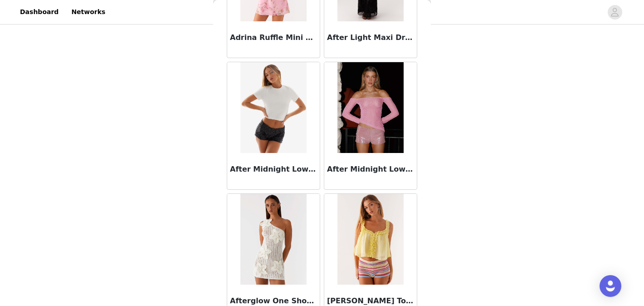
scroll to position [1082, 0]
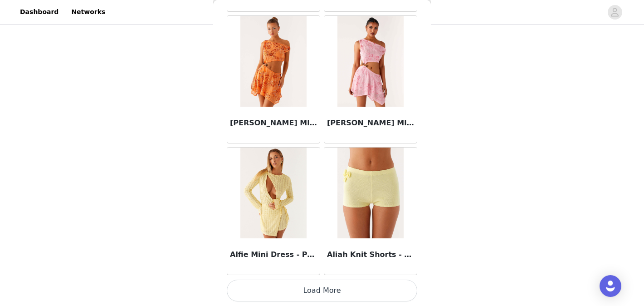
click at [366, 287] on button "Load More" at bounding box center [322, 290] width 191 height 22
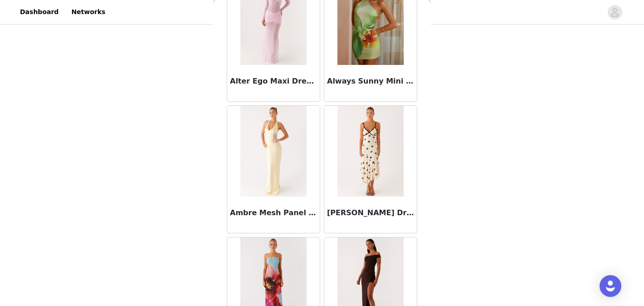
scroll to position [2398, 0]
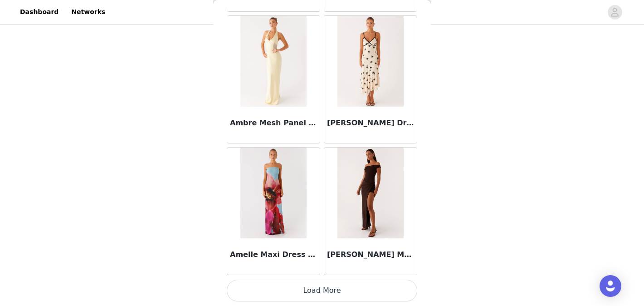
click at [361, 291] on button "Load More" at bounding box center [322, 290] width 191 height 22
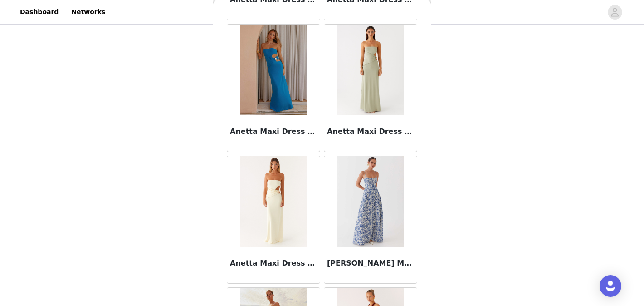
scroll to position [3714, 0]
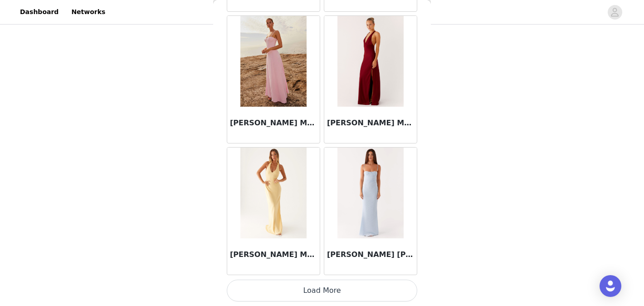
click at [370, 284] on button "Load More" at bounding box center [322, 290] width 191 height 22
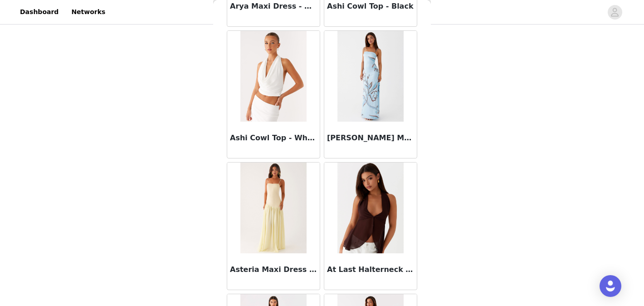
scroll to position [5029, 0]
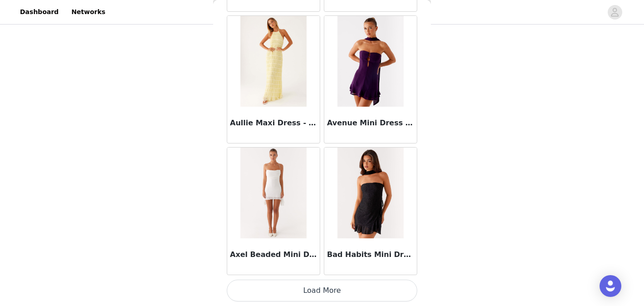
click at [359, 298] on button "Load More" at bounding box center [322, 290] width 191 height 22
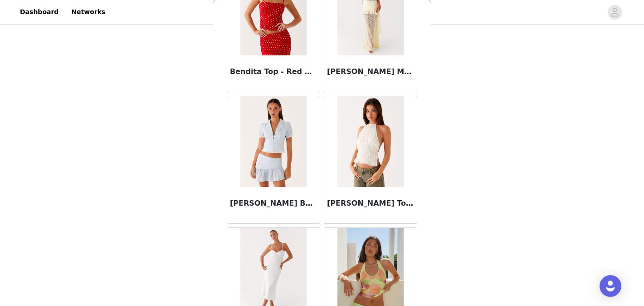
scroll to position [6345, 0]
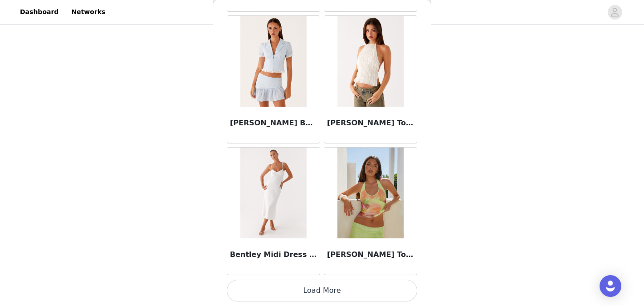
click at [321, 292] on button "Load More" at bounding box center [322, 290] width 191 height 22
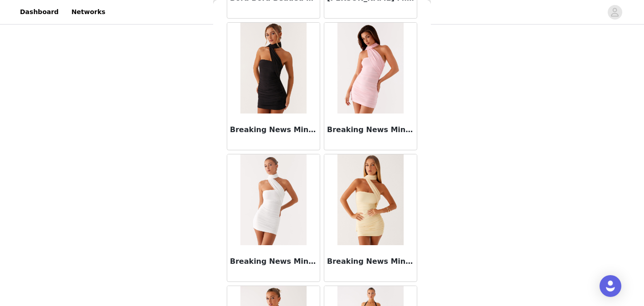
scroll to position [7660, 0]
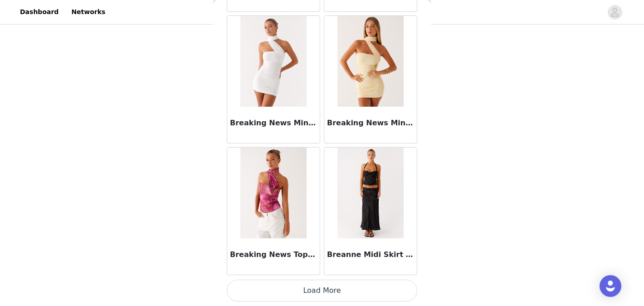
click at [296, 285] on button "Load More" at bounding box center [322, 290] width 191 height 22
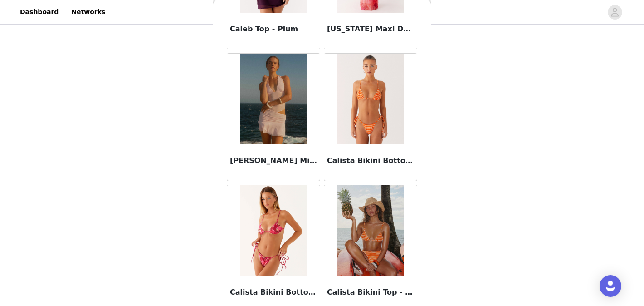
scroll to position [8976, 0]
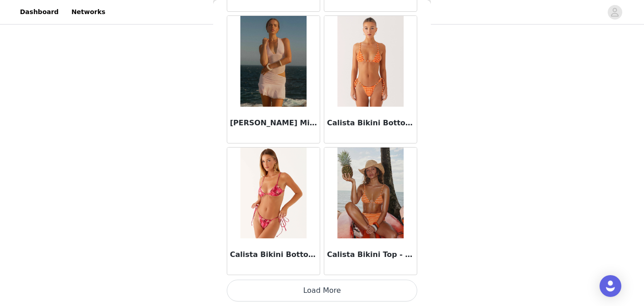
click at [296, 284] on button "Load More" at bounding box center [322, 290] width 191 height 22
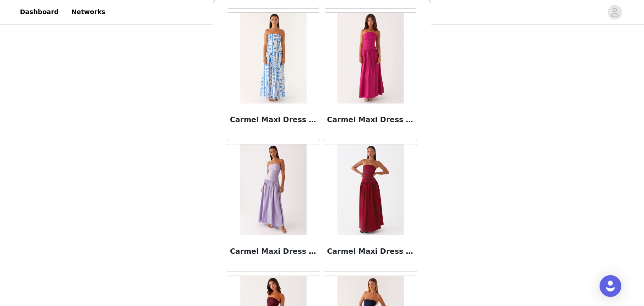
scroll to position [10291, 0]
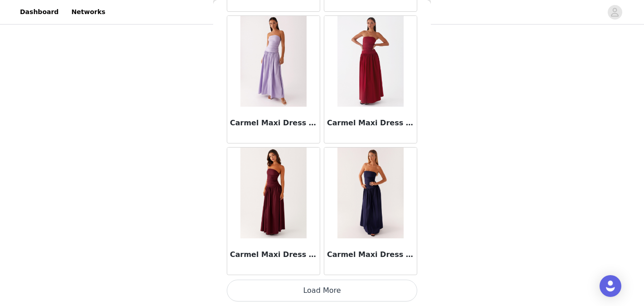
click at [299, 293] on button "Load More" at bounding box center [322, 290] width 191 height 22
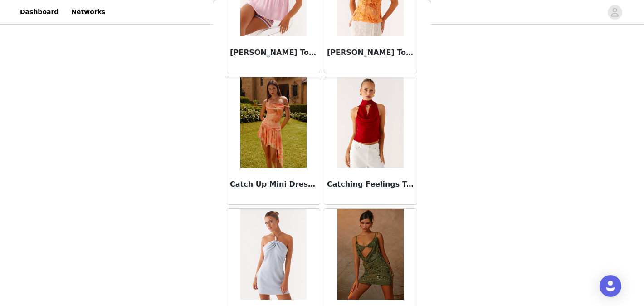
scroll to position [11607, 0]
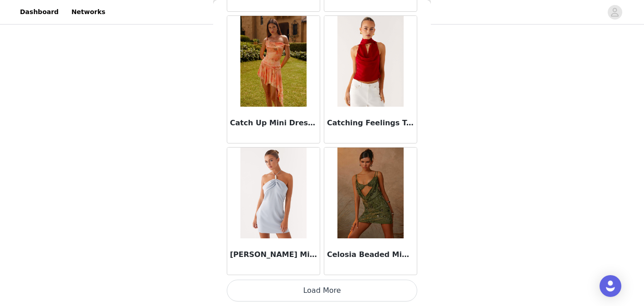
click at [303, 287] on button "Load More" at bounding box center [322, 290] width 191 height 22
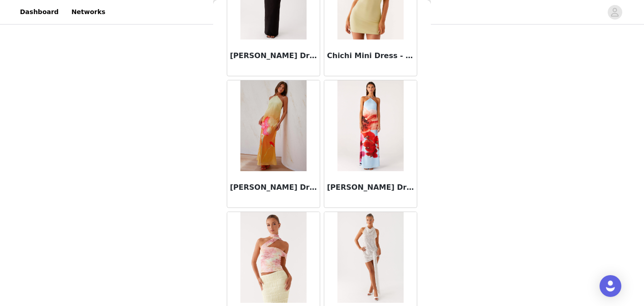
scroll to position [12922, 0]
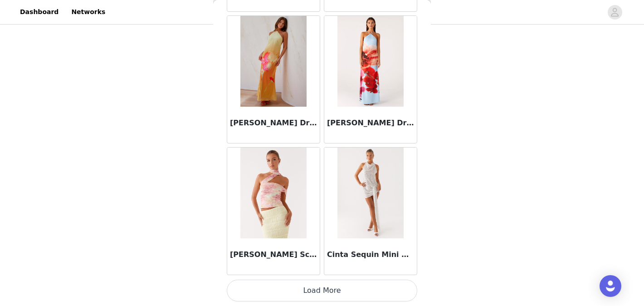
click at [373, 297] on button "Load More" at bounding box center [322, 290] width 191 height 22
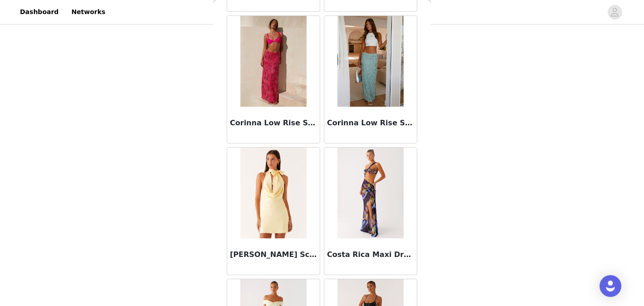
scroll to position [14238, 0]
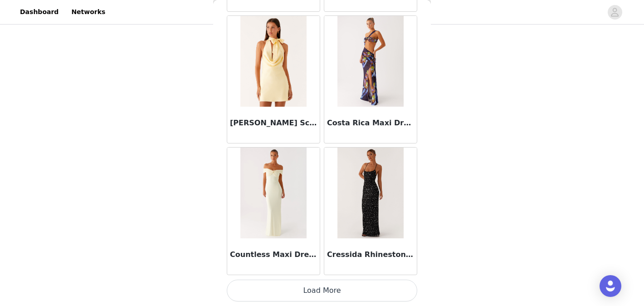
click at [374, 286] on button "Load More" at bounding box center [322, 290] width 191 height 22
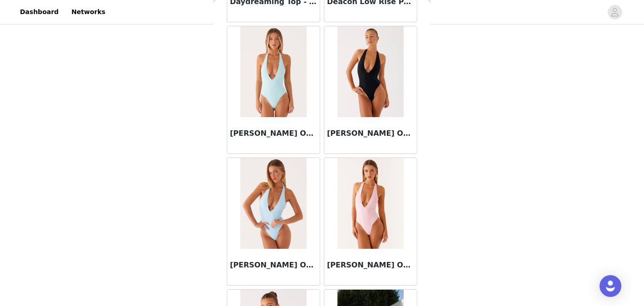
scroll to position [15554, 0]
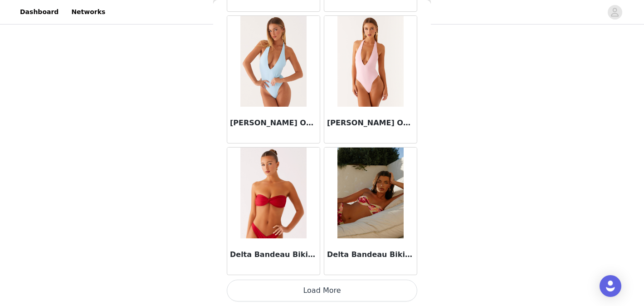
click at [368, 289] on button "Load More" at bounding box center [322, 290] width 191 height 22
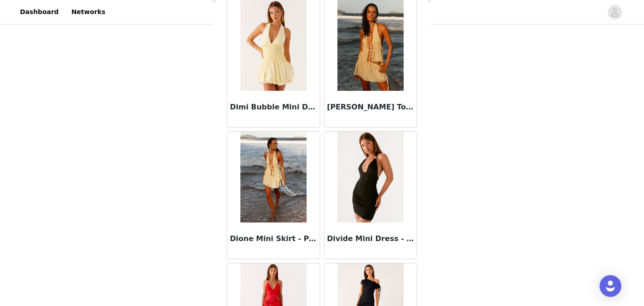
scroll to position [16869, 0]
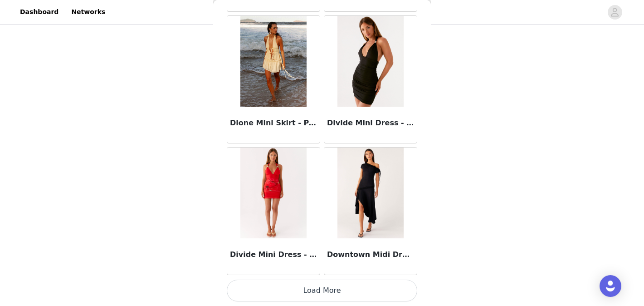
click at [356, 292] on button "Load More" at bounding box center [322, 290] width 191 height 22
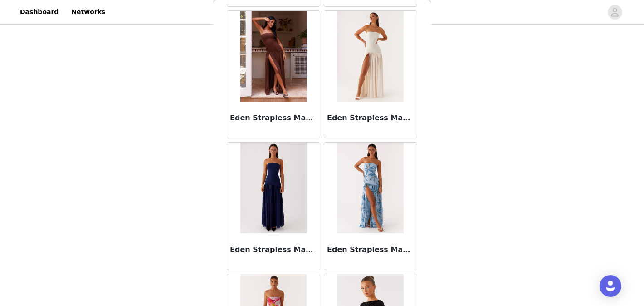
scroll to position [18185, 0]
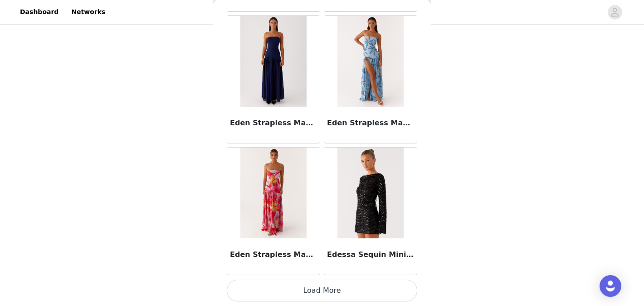
click at [311, 290] on button "Load More" at bounding box center [322, 290] width 191 height 22
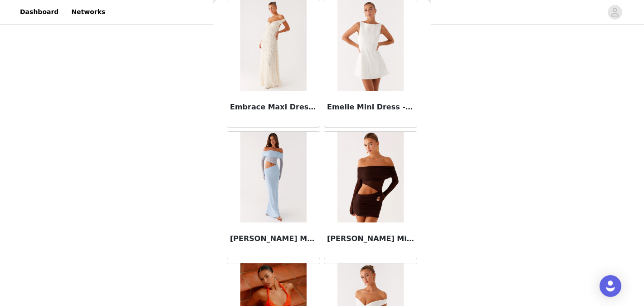
scroll to position [19500, 0]
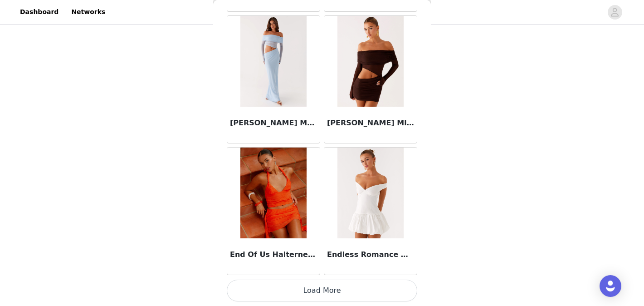
click at [347, 284] on button "Load More" at bounding box center [322, 290] width 191 height 22
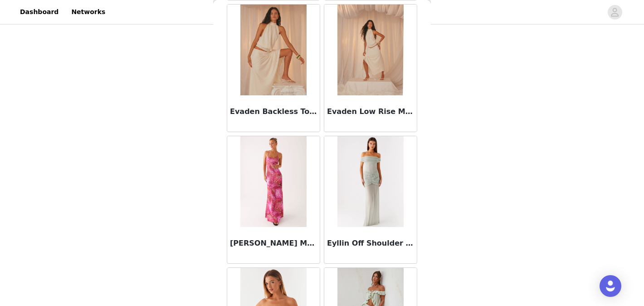
scroll to position [20816, 0]
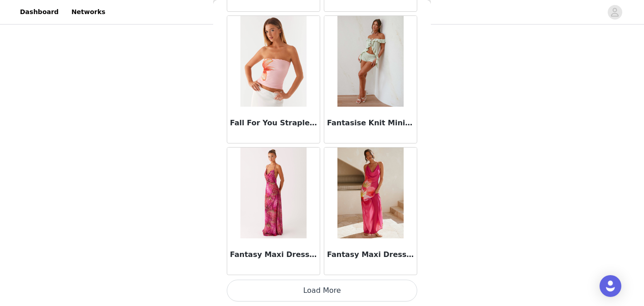
click at [327, 284] on button "Load More" at bounding box center [322, 290] width 191 height 22
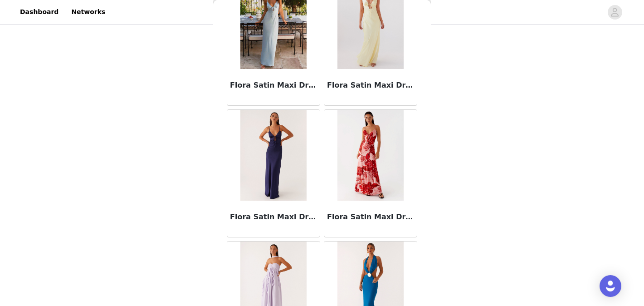
scroll to position [22131, 0]
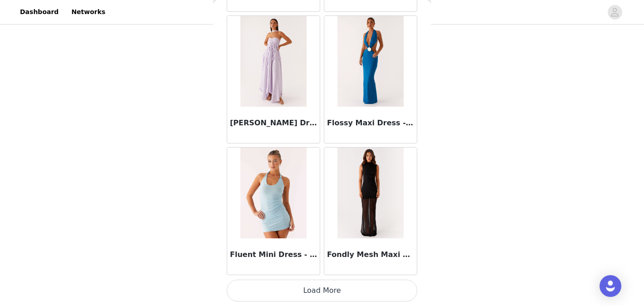
click at [374, 285] on button "Load More" at bounding box center [322, 290] width 191 height 22
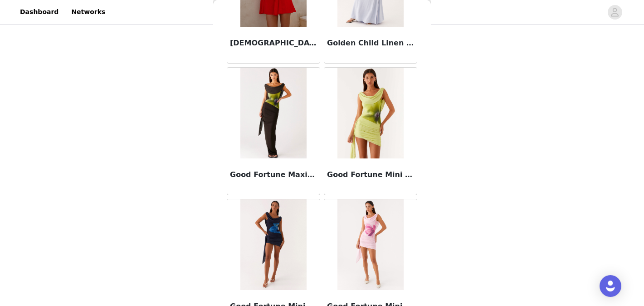
scroll to position [23447, 0]
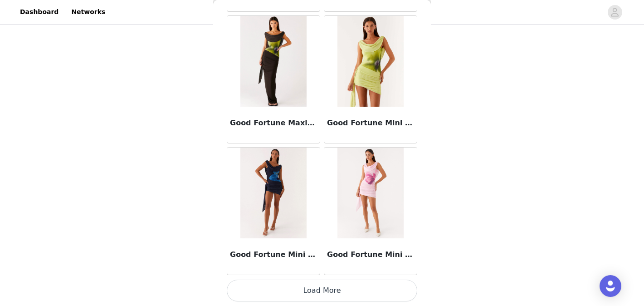
click at [381, 283] on button "Load More" at bounding box center [322, 290] width 191 height 22
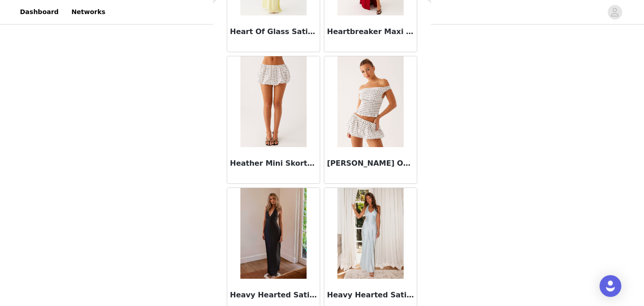
scroll to position [24762, 0]
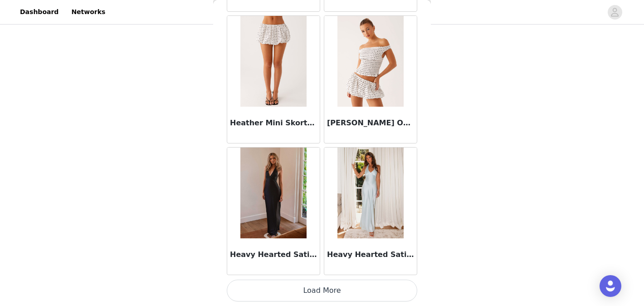
click at [379, 280] on button "Load More" at bounding box center [322, 290] width 191 height 22
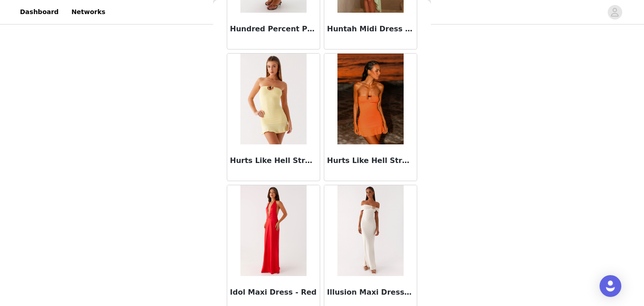
scroll to position [26078, 0]
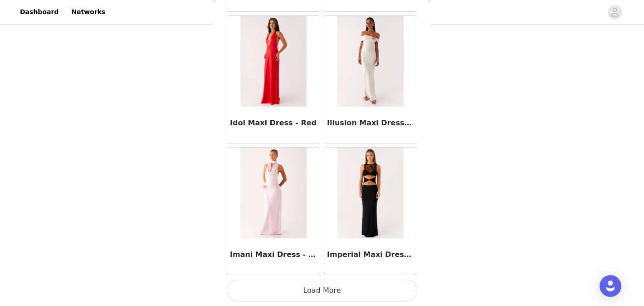
click at [366, 285] on button "Load More" at bounding box center [322, 290] width 191 height 22
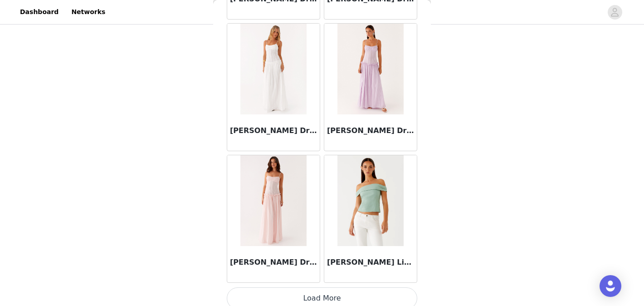
scroll to position [27394, 0]
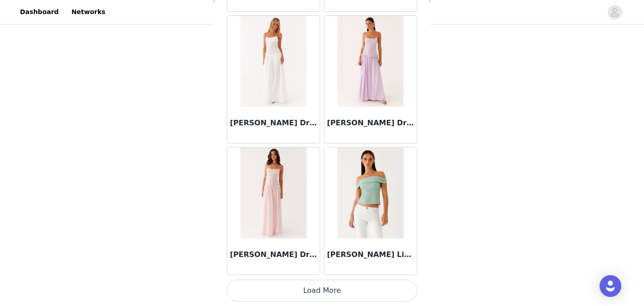
click at [323, 284] on button "Load More" at bounding box center [322, 290] width 191 height 22
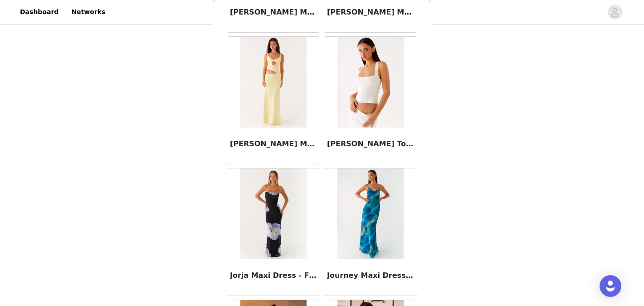
scroll to position [28709, 0]
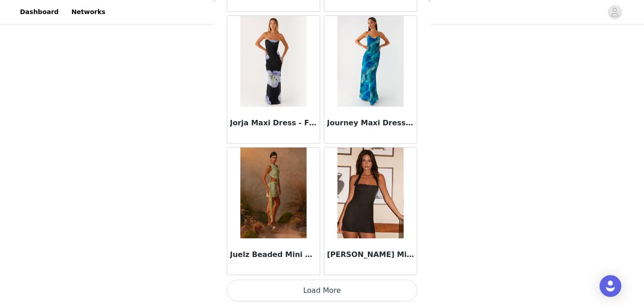
click at [310, 289] on button "Load More" at bounding box center [322, 290] width 191 height 22
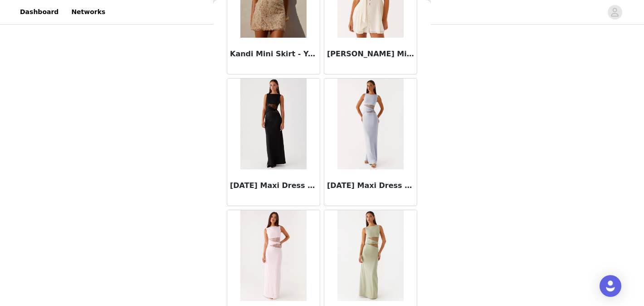
scroll to position [30025, 0]
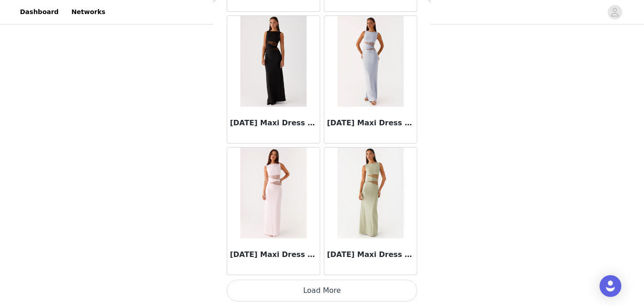
click at [296, 285] on button "Load More" at bounding box center [322, 290] width 191 height 22
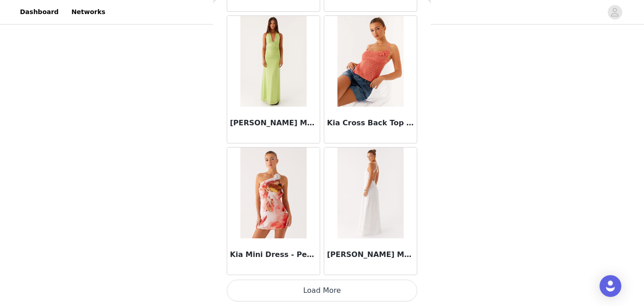
scroll to position [161, 0]
click at [371, 291] on button "Load More" at bounding box center [322, 290] width 191 height 22
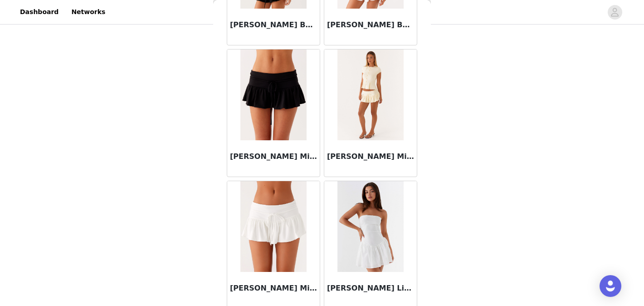
scroll to position [32656, 0]
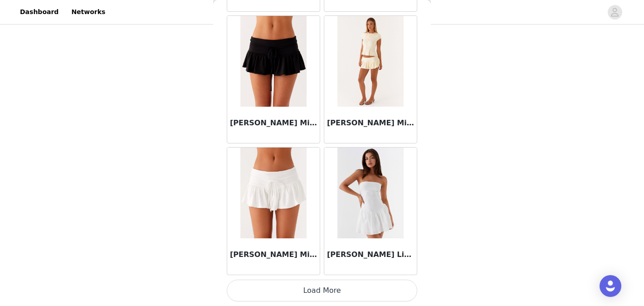
click at [369, 285] on button "Load More" at bounding box center [322, 290] width 191 height 22
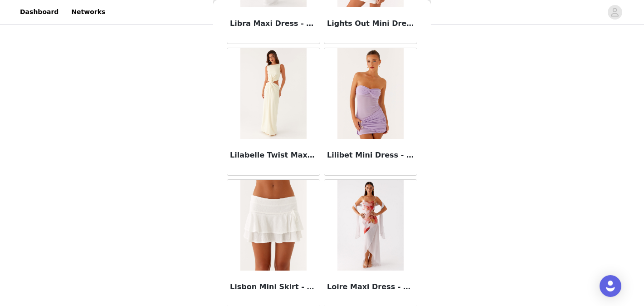
scroll to position [33971, 0]
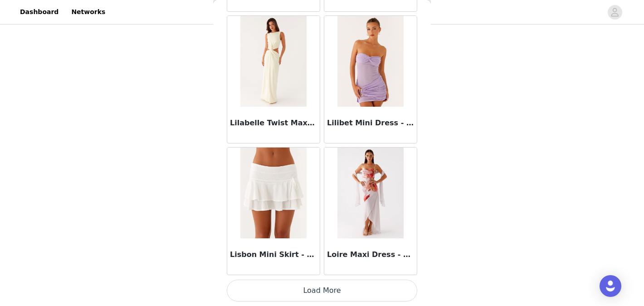
click at [370, 290] on button "Load More" at bounding box center [322, 290] width 191 height 22
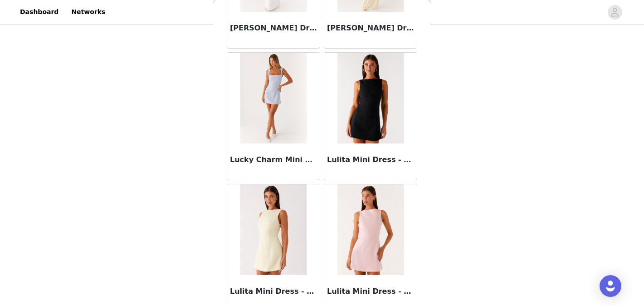
scroll to position [35287, 0]
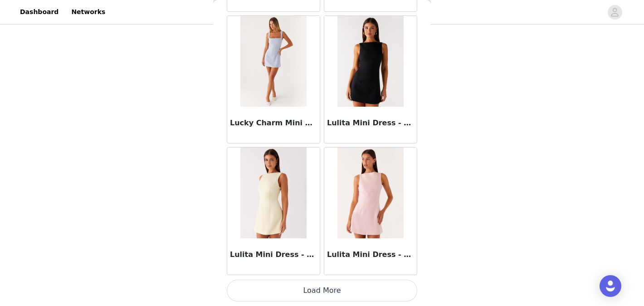
click at [372, 291] on button "Load More" at bounding box center [322, 290] width 191 height 22
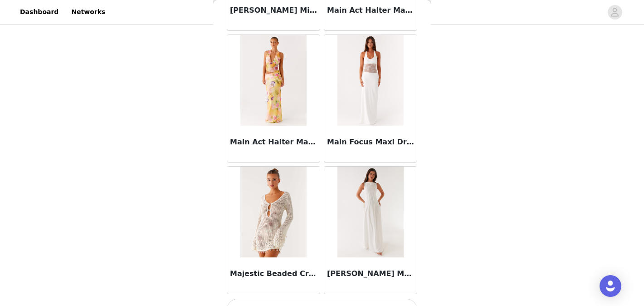
scroll to position [36602, 0]
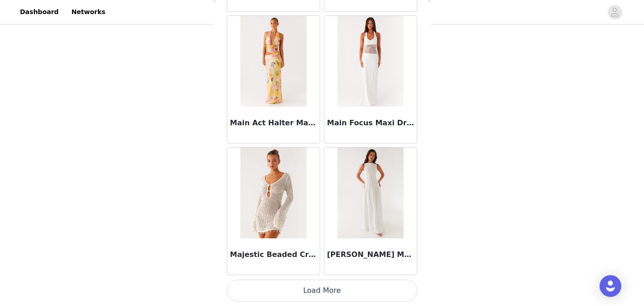
click at [358, 299] on button "Load More" at bounding box center [322, 290] width 191 height 22
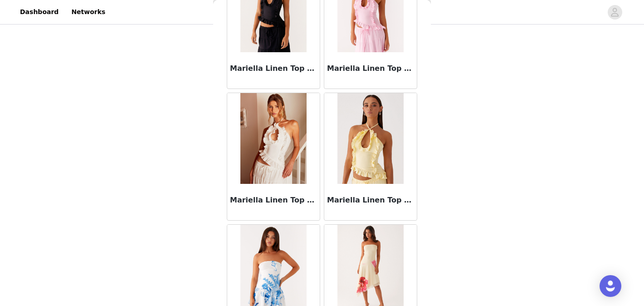
scroll to position [37918, 0]
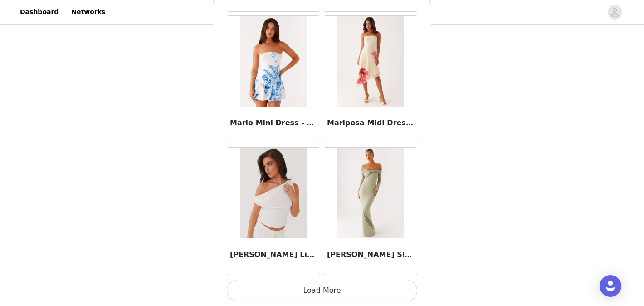
click at [344, 284] on button "Load More" at bounding box center [322, 290] width 191 height 22
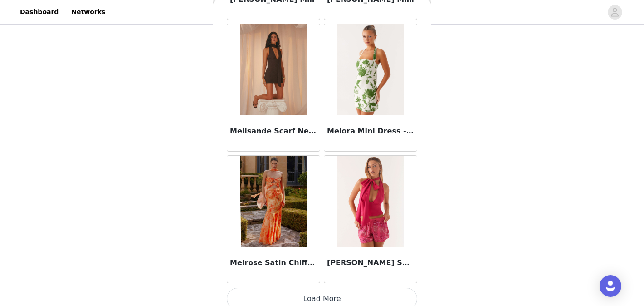
scroll to position [39226, 0]
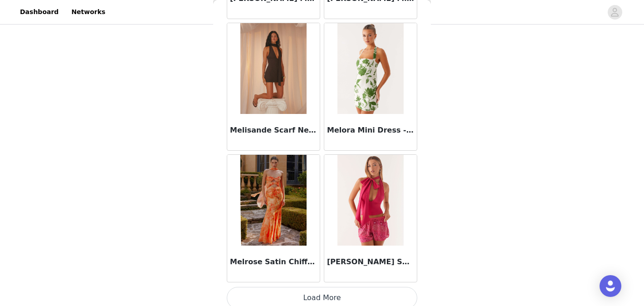
click at [341, 293] on button "Load More" at bounding box center [322, 298] width 191 height 22
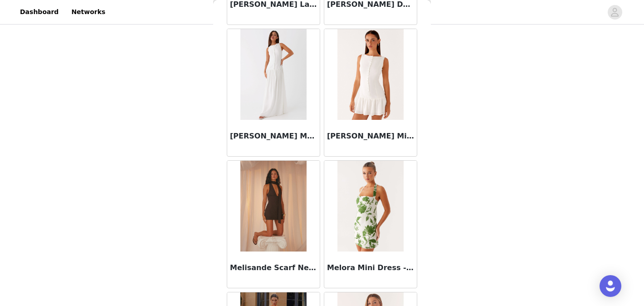
scroll to position [39088, 0]
click at [390, 231] on img at bounding box center [371, 206] width 66 height 91
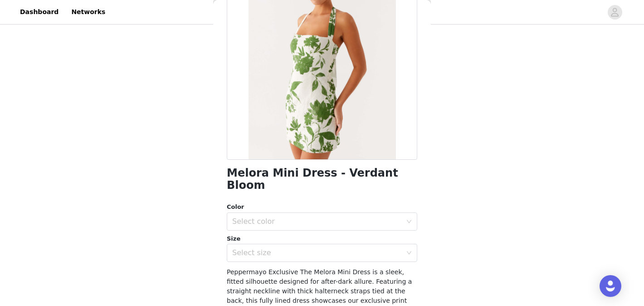
scroll to position [182, 0]
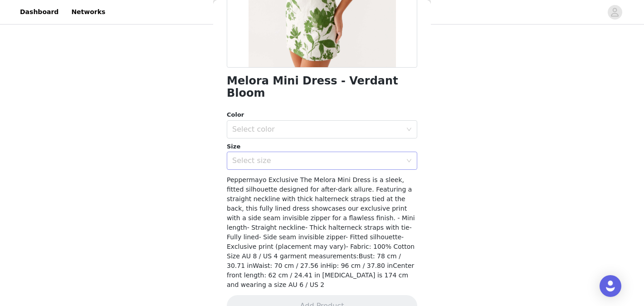
click at [367, 156] on div "Select size" at bounding box center [317, 160] width 170 height 9
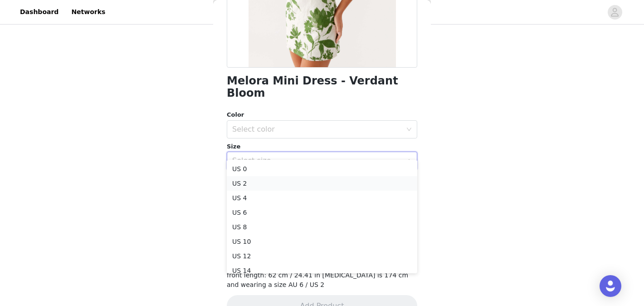
click at [354, 177] on li "US 2" at bounding box center [322, 183] width 191 height 15
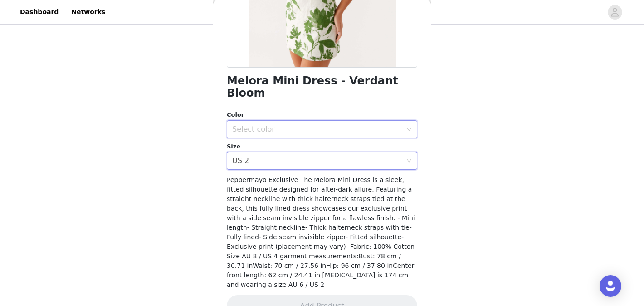
click at [355, 121] on div "Select color" at bounding box center [319, 129] width 174 height 17
click at [356, 134] on li "Verdant Bloom" at bounding box center [322, 137] width 191 height 15
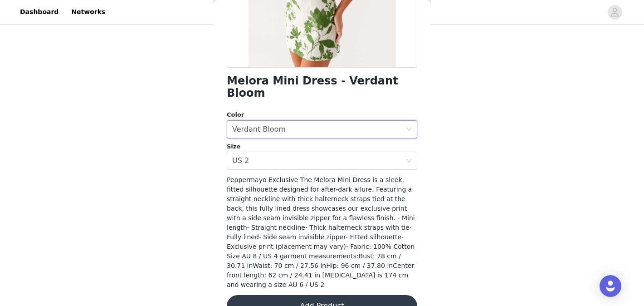
click at [363, 295] on button "Add Product" at bounding box center [322, 306] width 191 height 22
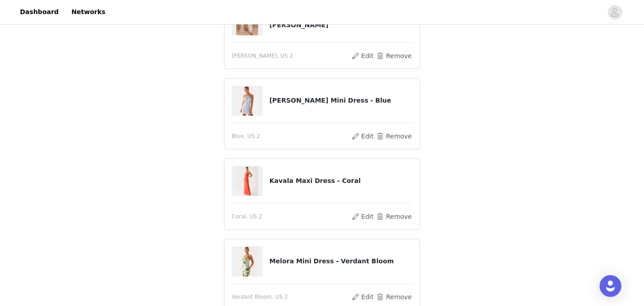
scroll to position [113, 0]
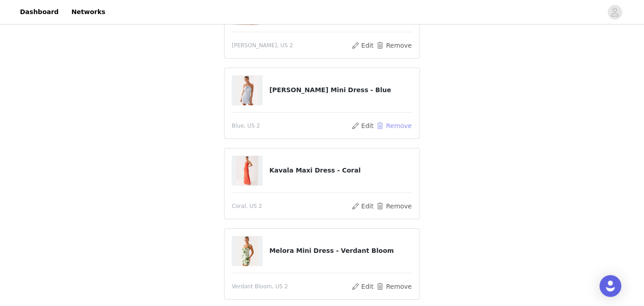
click at [396, 126] on button "Remove" at bounding box center [394, 125] width 36 height 11
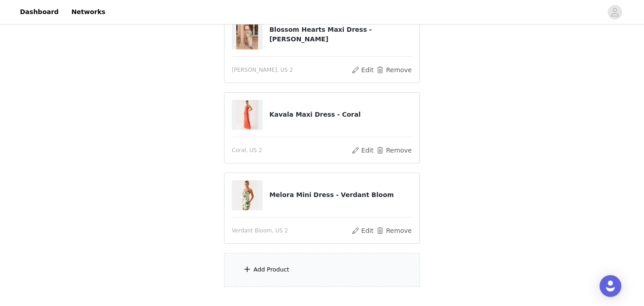
click at [302, 264] on div "Add Product" at bounding box center [322, 270] width 196 height 34
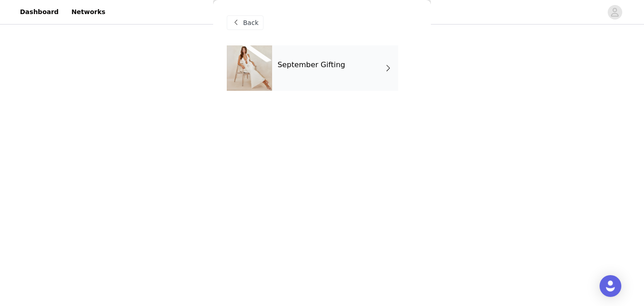
click at [308, 88] on div "September Gifting" at bounding box center [335, 67] width 126 height 45
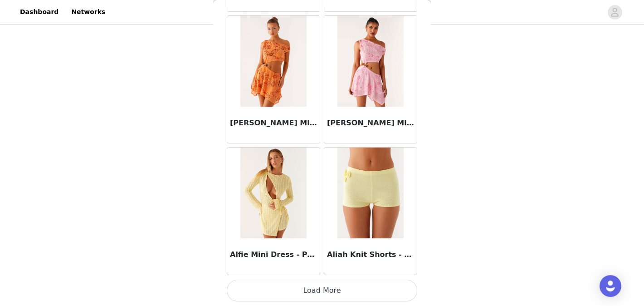
scroll to position [117, 0]
click at [327, 288] on button "Load More" at bounding box center [322, 290] width 191 height 22
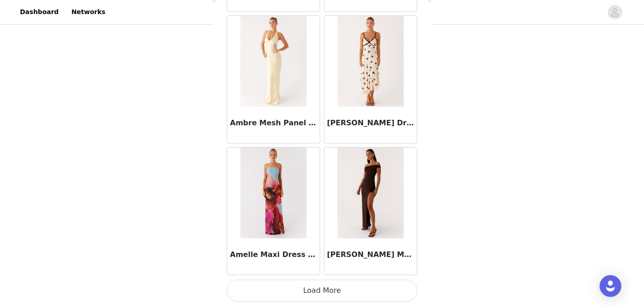
scroll to position [123, 0]
click at [328, 290] on button "Load More" at bounding box center [322, 290] width 191 height 22
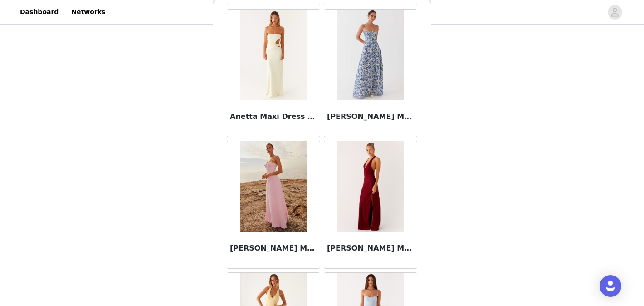
scroll to position [3714, 0]
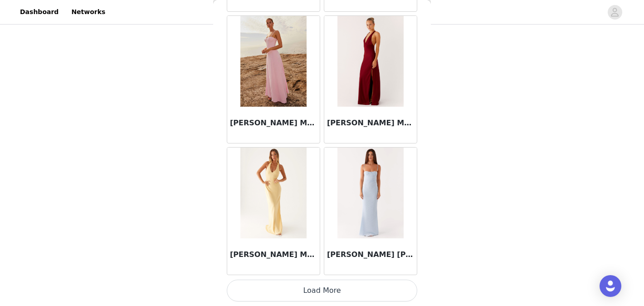
click at [309, 285] on button "Load More" at bounding box center [322, 290] width 191 height 22
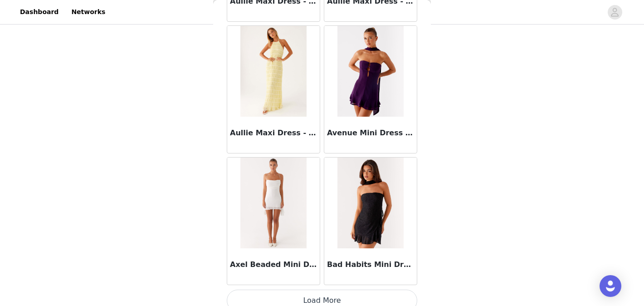
scroll to position [5029, 0]
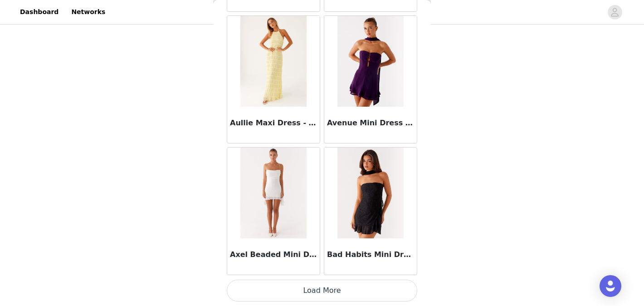
click at [320, 286] on button "Load More" at bounding box center [322, 290] width 191 height 22
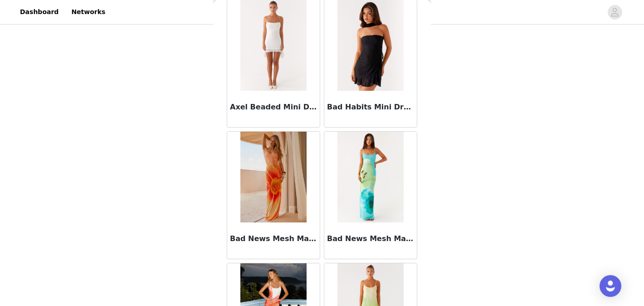
scroll to position [5251, 0]
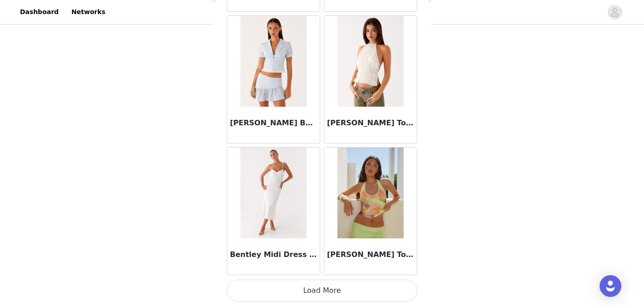
click at [322, 296] on button "Load More" at bounding box center [322, 290] width 191 height 22
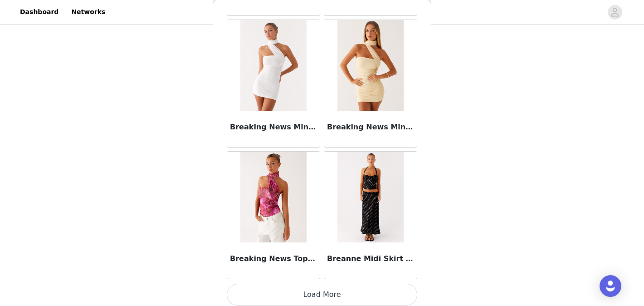
scroll to position [7660, 0]
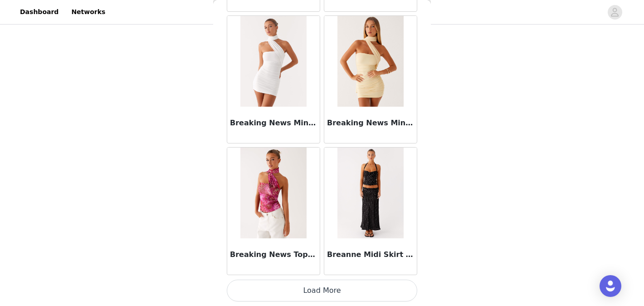
click at [344, 292] on button "Load More" at bounding box center [322, 290] width 191 height 22
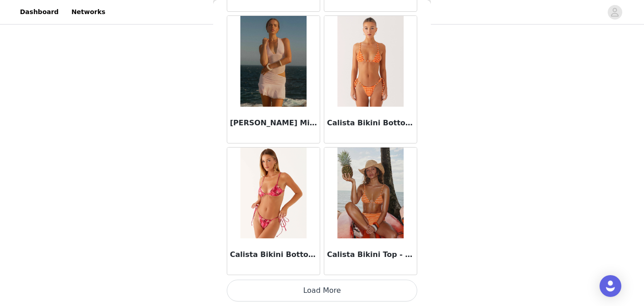
scroll to position [170, 0]
click at [344, 293] on button "Load More" at bounding box center [322, 290] width 191 height 22
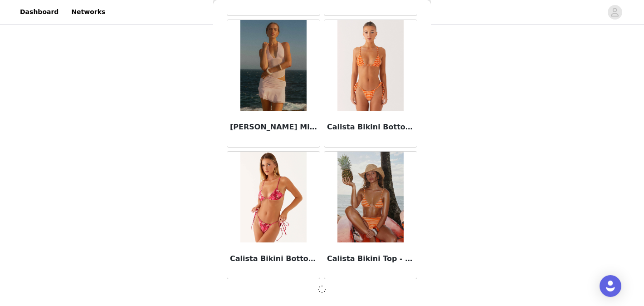
scroll to position [8972, 0]
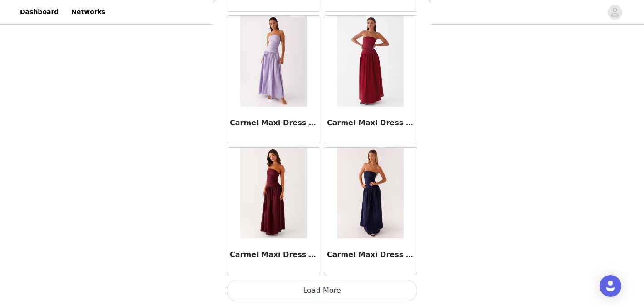
click at [343, 290] on button "Load More" at bounding box center [322, 290] width 191 height 22
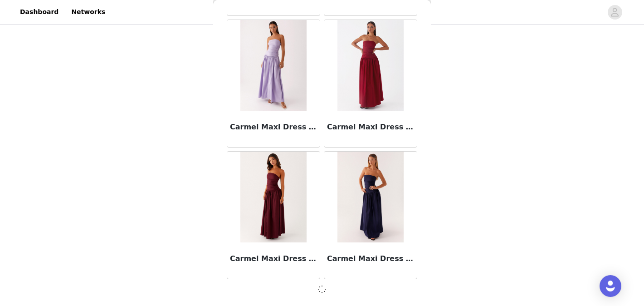
scroll to position [10287, 0]
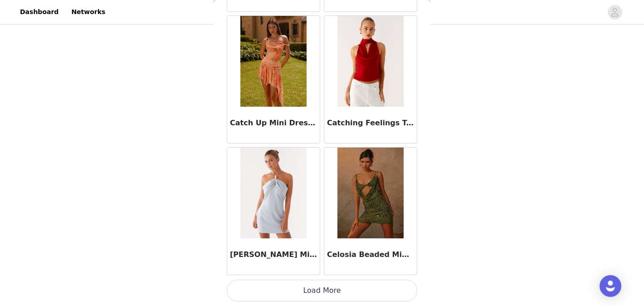
click at [343, 290] on button "Load More" at bounding box center [322, 290] width 191 height 22
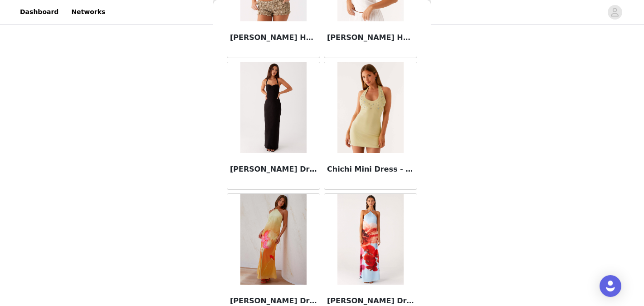
scroll to position [12922, 0]
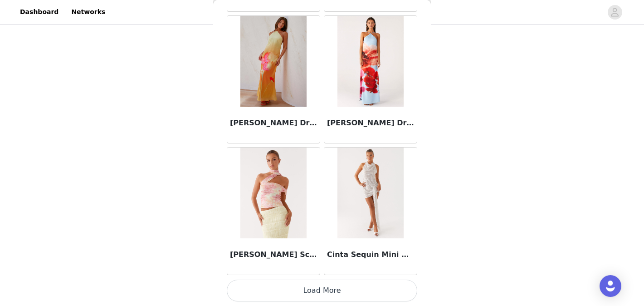
click at [342, 289] on button "Load More" at bounding box center [322, 290] width 191 height 22
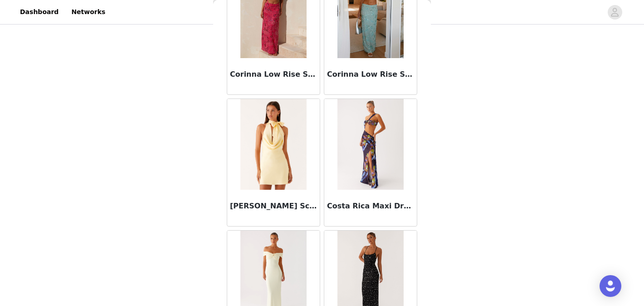
scroll to position [14238, 0]
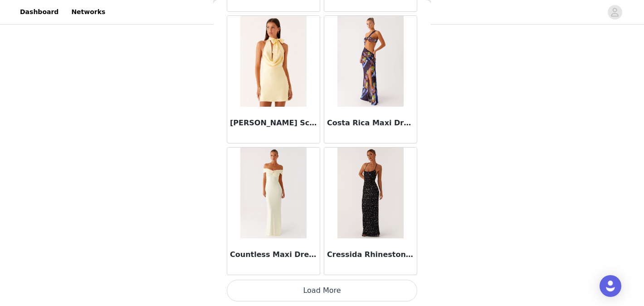
click at [342, 288] on button "Load More" at bounding box center [322, 290] width 191 height 22
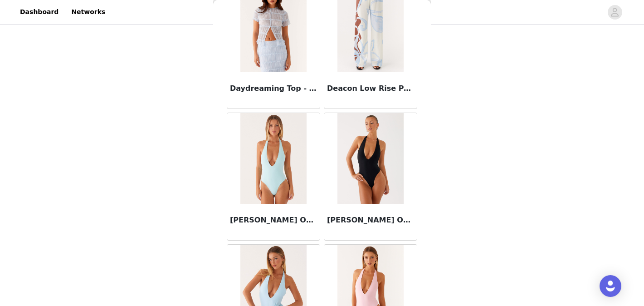
scroll to position [15554, 0]
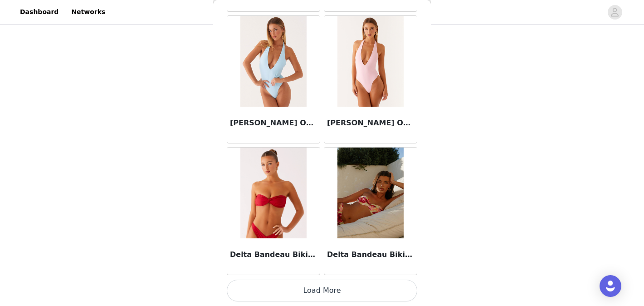
click at [335, 291] on button "Load More" at bounding box center [322, 290] width 191 height 22
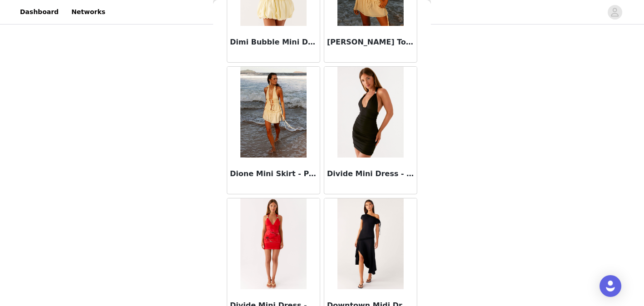
scroll to position [16869, 0]
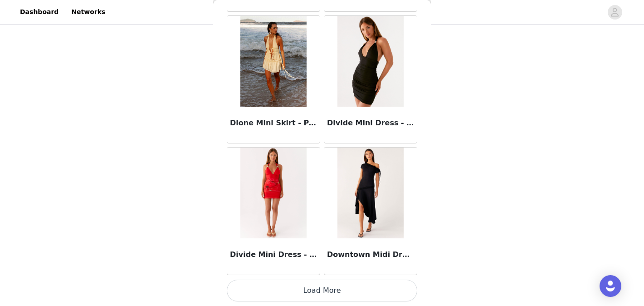
click at [328, 294] on button "Load More" at bounding box center [322, 290] width 191 height 22
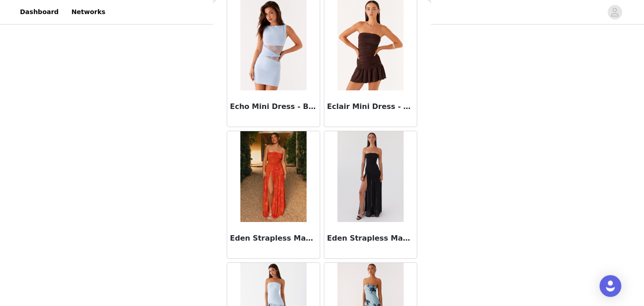
scroll to position [17677, 0]
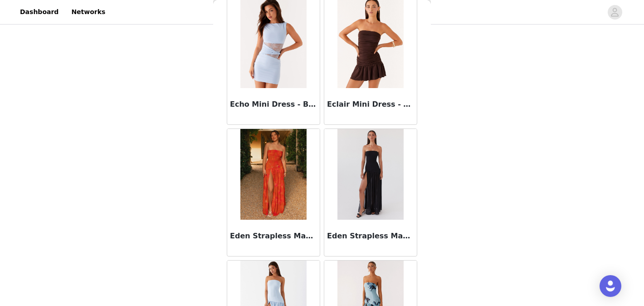
click at [301, 210] on img at bounding box center [273, 174] width 66 height 91
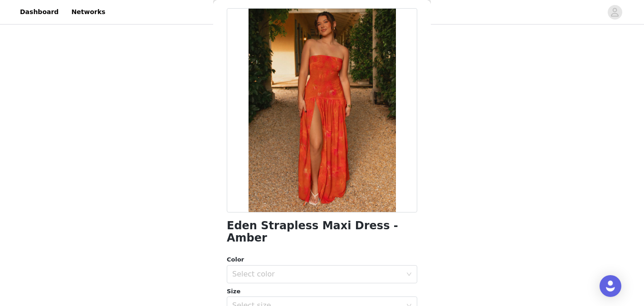
scroll to position [38, 0]
click at [347, 269] on div "Select color" at bounding box center [317, 273] width 170 height 9
click at [352, 279] on li "Amber" at bounding box center [322, 281] width 191 height 15
click at [352, 296] on div "Select size" at bounding box center [319, 304] width 174 height 17
click at [352, 300] on div "Select size" at bounding box center [317, 304] width 170 height 9
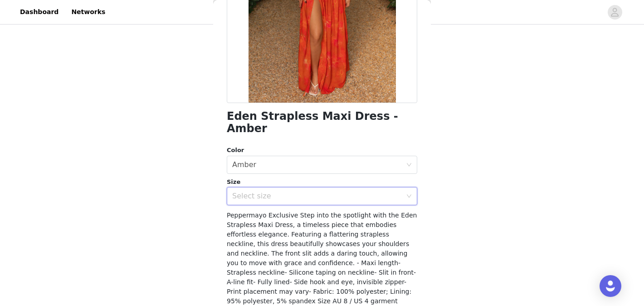
scroll to position [152, 0]
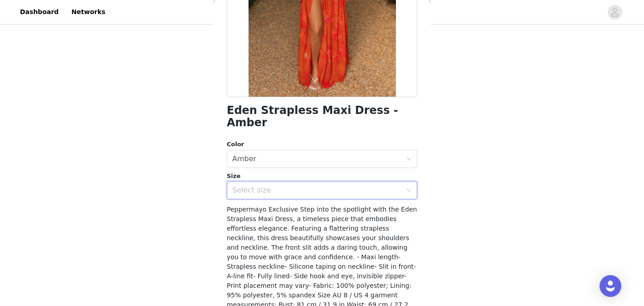
click at [364, 186] on div "Select size" at bounding box center [317, 190] width 170 height 9
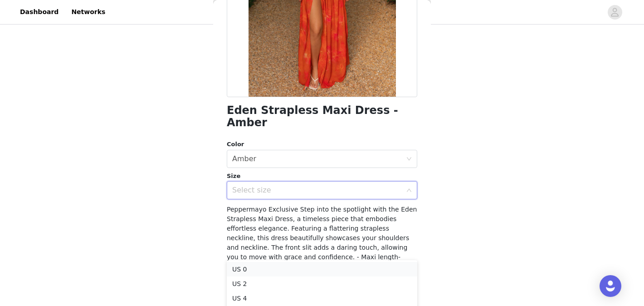
scroll to position [100, 0]
click at [308, 281] on li "US 2" at bounding box center [322, 283] width 191 height 15
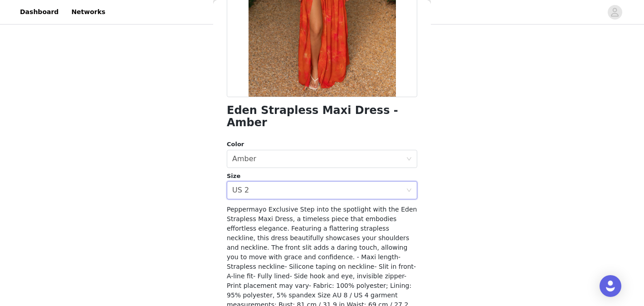
scroll to position [191, 0]
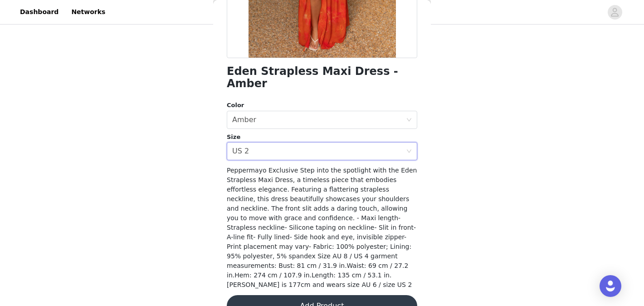
click at [313, 295] on button "Add Product" at bounding box center [322, 306] width 191 height 22
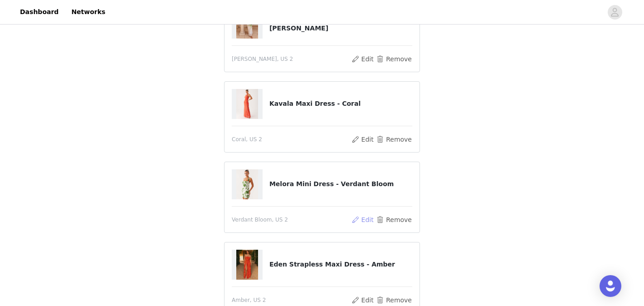
click at [363, 216] on button "Edit" at bounding box center [362, 219] width 23 height 11
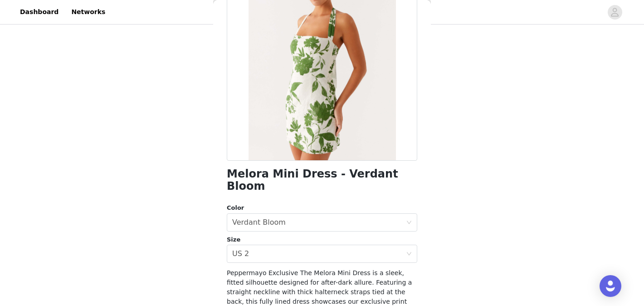
scroll to position [86, 0]
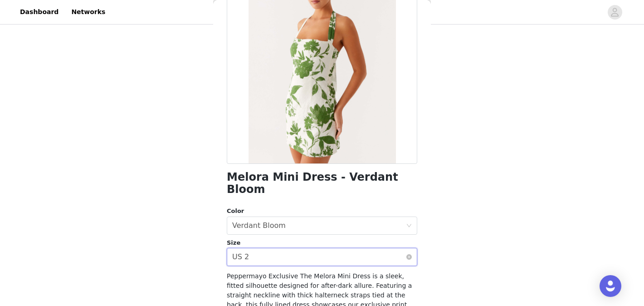
click at [332, 248] on div "Select size US 2" at bounding box center [319, 256] width 174 height 17
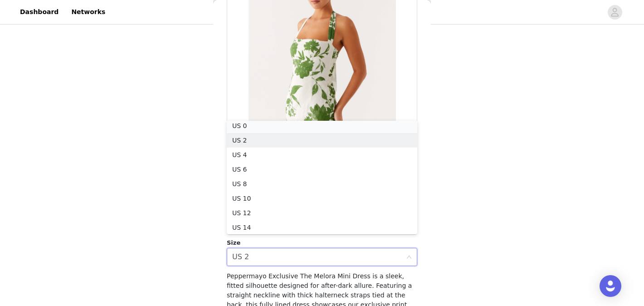
scroll to position [2, 0]
click at [305, 129] on li "US 0" at bounding box center [322, 128] width 191 height 15
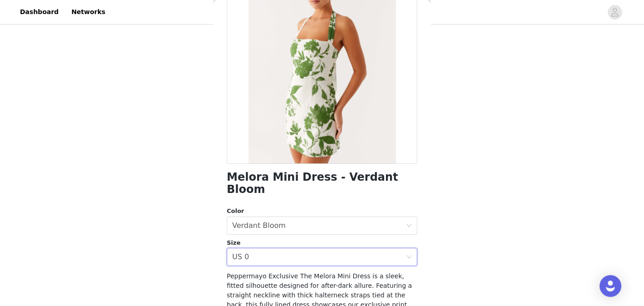
scroll to position [182, 0]
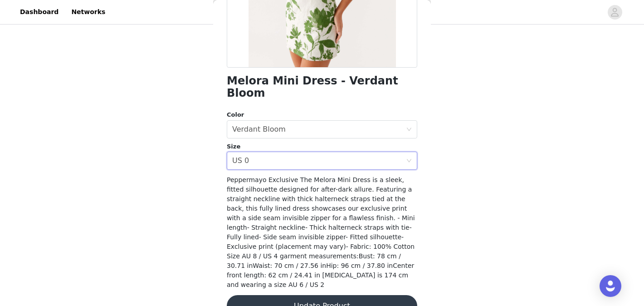
click at [317, 295] on button "Update Product" at bounding box center [322, 306] width 191 height 22
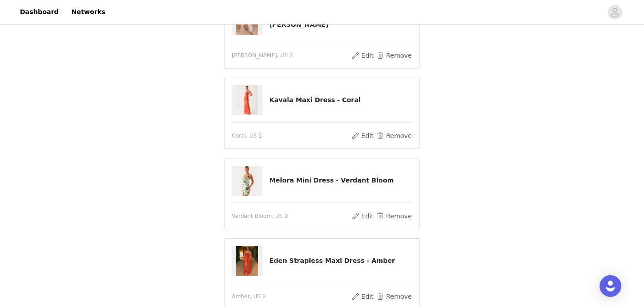
scroll to position [108, 0]
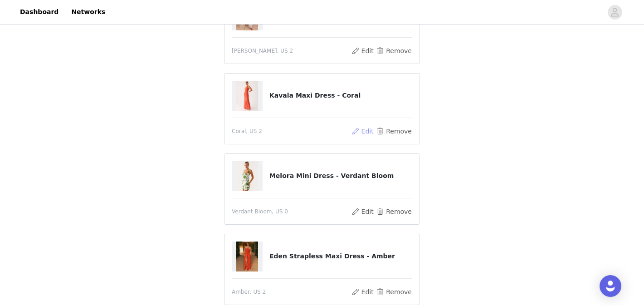
click at [360, 127] on button "Edit" at bounding box center [362, 131] width 23 height 11
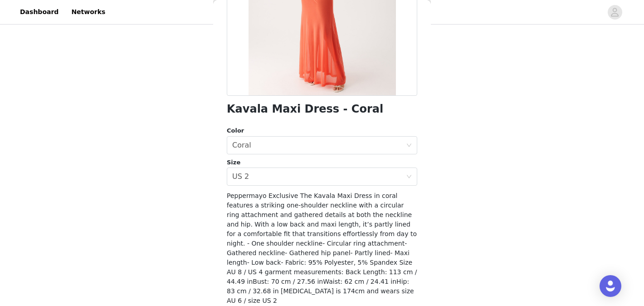
scroll to position [151, 0]
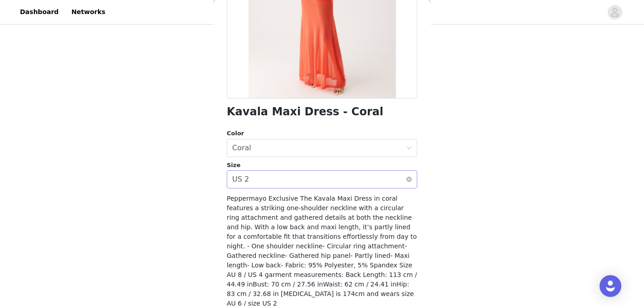
click at [345, 172] on div "Select size US 2" at bounding box center [319, 179] width 174 height 17
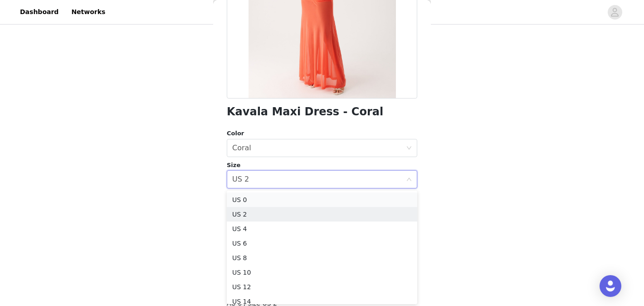
click at [344, 195] on li "US 0" at bounding box center [322, 199] width 191 height 15
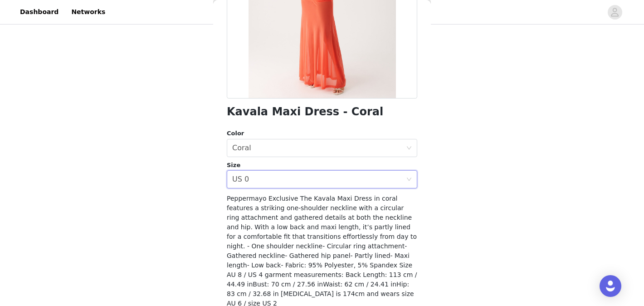
scroll to position [182, 0]
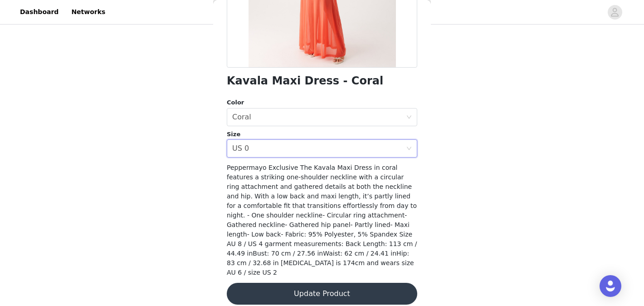
click at [356, 290] on button "Update Product" at bounding box center [322, 294] width 191 height 22
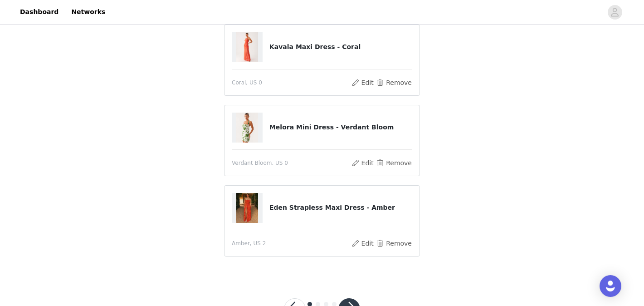
scroll to position [157, 0]
click at [365, 238] on button "Edit" at bounding box center [362, 242] width 23 height 11
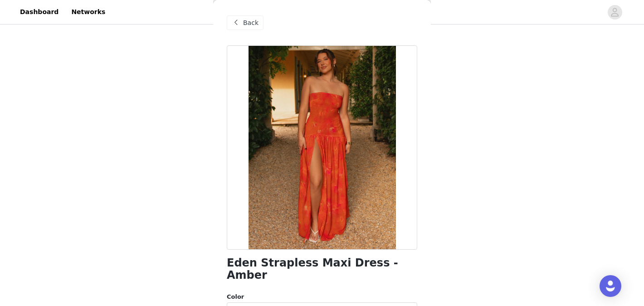
scroll to position [51, 0]
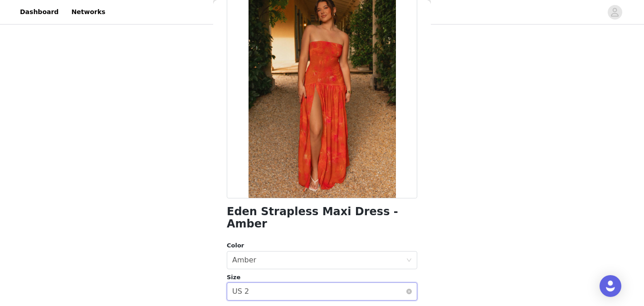
click at [356, 283] on div "Select size US 2" at bounding box center [319, 291] width 174 height 17
click at [362, 292] on li "US 0" at bounding box center [322, 299] width 191 height 15
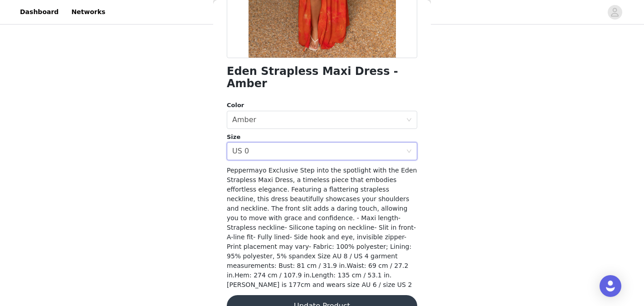
click at [363, 295] on button "Update Product" at bounding box center [322, 306] width 191 height 22
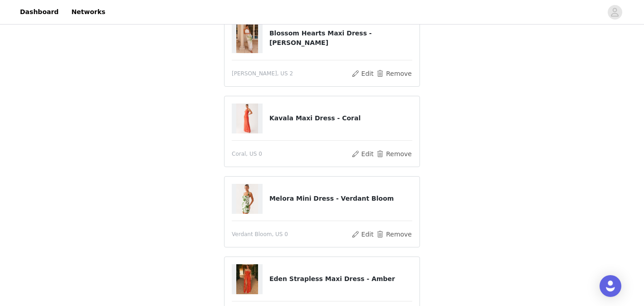
scroll to position [192, 0]
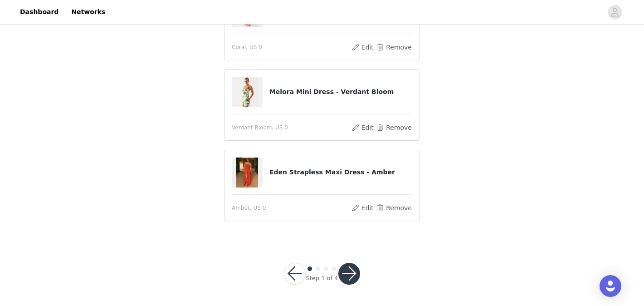
click at [356, 266] on button "button" at bounding box center [349, 274] width 22 height 22
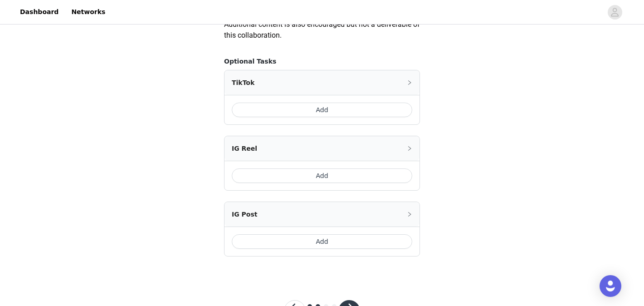
scroll to position [578, 0]
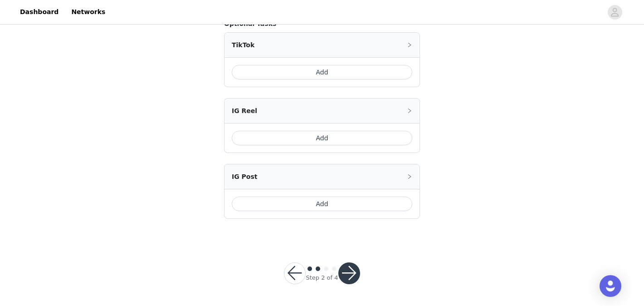
click at [357, 264] on div at bounding box center [349, 273] width 22 height 22
click at [356, 264] on div at bounding box center [349, 273] width 22 height 22
click at [356, 264] on button "button" at bounding box center [349, 273] width 22 height 22
click at [353, 272] on button "button" at bounding box center [349, 273] width 22 height 22
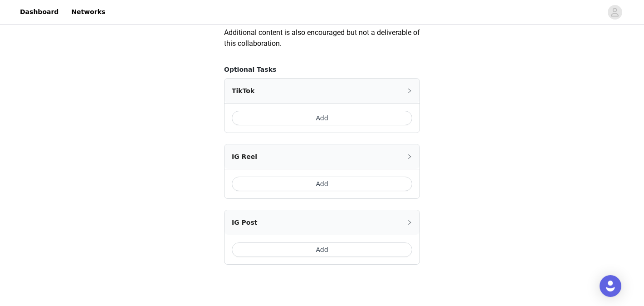
scroll to position [537, 0]
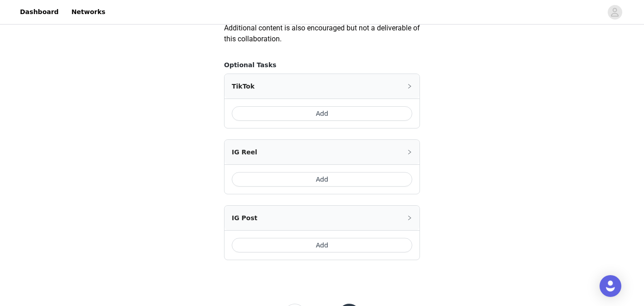
click at [361, 116] on button "Add" at bounding box center [322, 113] width 181 height 15
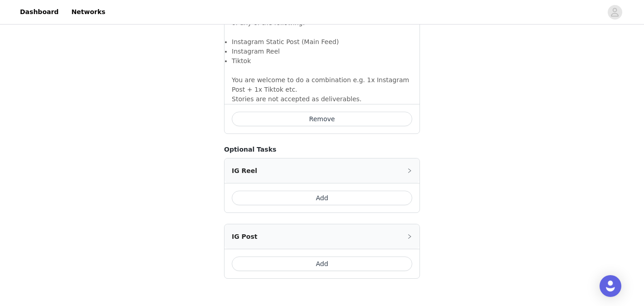
scroll to position [739, 0]
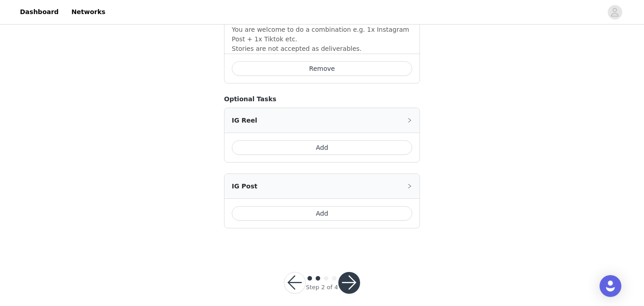
click at [361, 270] on div "Step 2 of 4" at bounding box center [322, 283] width 98 height 44
click at [355, 272] on button "button" at bounding box center [349, 283] width 22 height 22
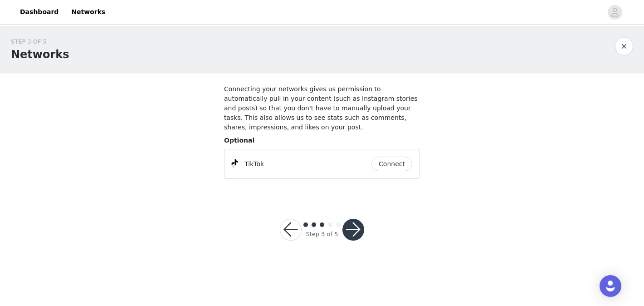
click at [357, 226] on button "button" at bounding box center [353, 230] width 22 height 22
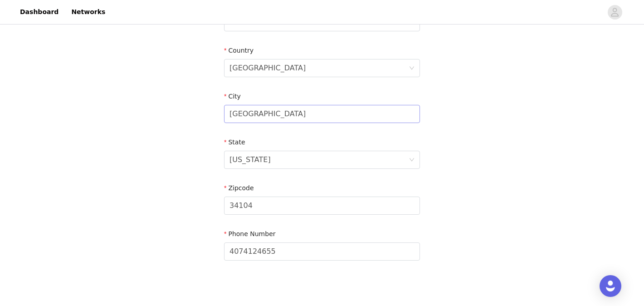
scroll to position [308, 0]
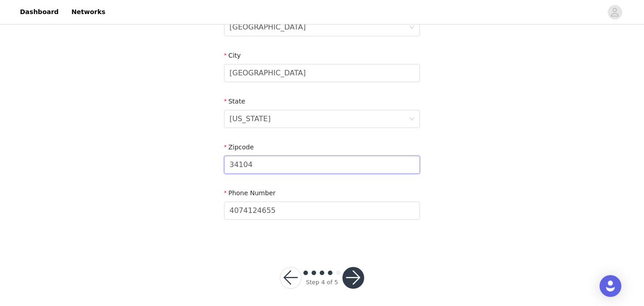
click at [357, 165] on input "34104" at bounding box center [322, 165] width 196 height 18
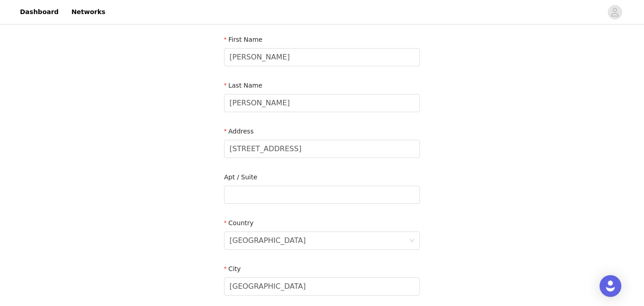
scroll to position [108, 0]
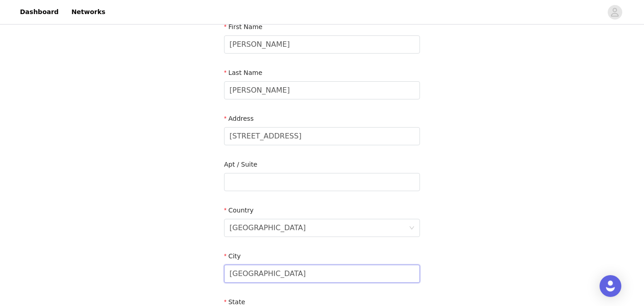
click at [322, 273] on input "Naples" at bounding box center [322, 273] width 196 height 18
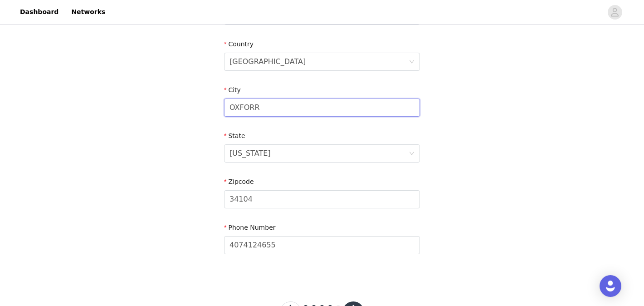
drag, startPoint x: 294, startPoint y: 108, endPoint x: 180, endPoint y: 102, distance: 114.0
click at [180, 102] on div "STEP 4 OF 5 Shipping Information Email alanajharris@icloud.com First Name Alana…" at bounding box center [322, 15] width 644 height 527
type input "oxford"
click at [249, 145] on div "Florida" at bounding box center [250, 153] width 41 height 17
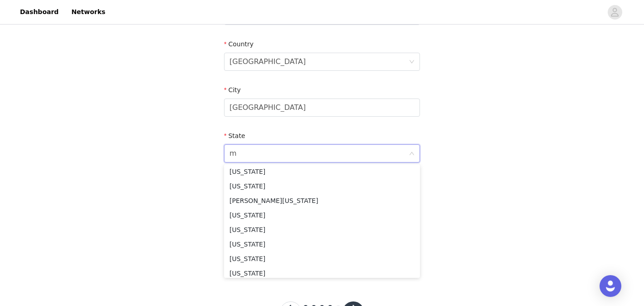
scroll to position [2, 0]
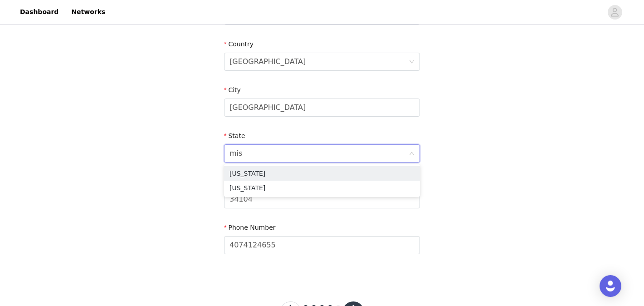
type input "miss"
click at [260, 169] on li "Mississippi" at bounding box center [322, 173] width 196 height 15
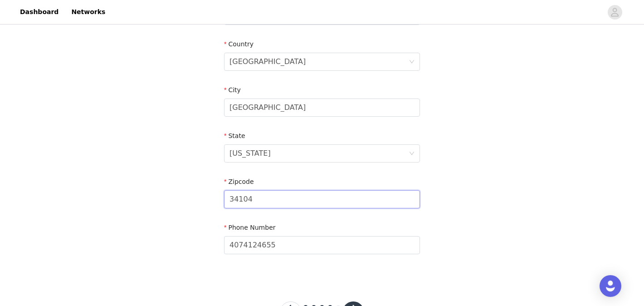
click at [268, 194] on input "34104" at bounding box center [322, 199] width 196 height 18
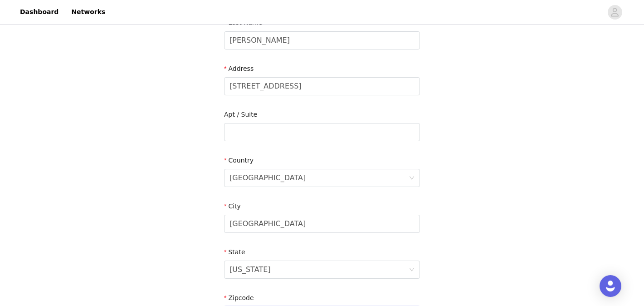
scroll to position [154, 0]
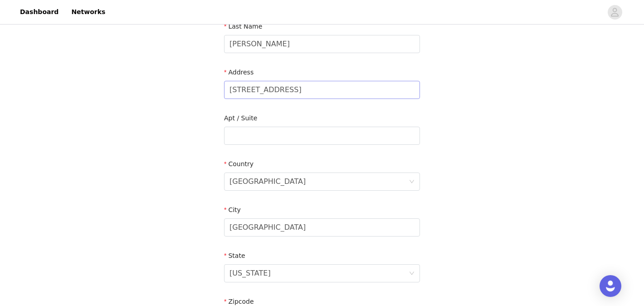
type input "38655"
drag, startPoint x: 284, startPoint y: 86, endPoint x: 377, endPoint y: 86, distance: 93.5
click at [377, 86] on input "2504 Capitol St Oxford, MS 38655 United States" at bounding box center [322, 90] width 196 height 18
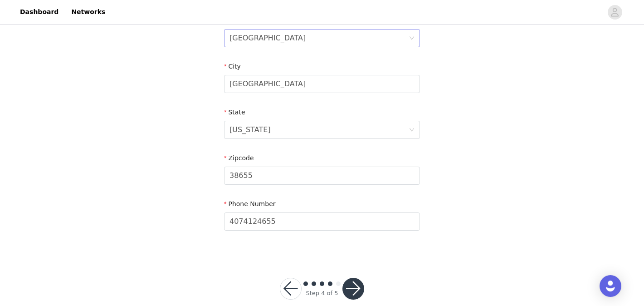
scroll to position [303, 0]
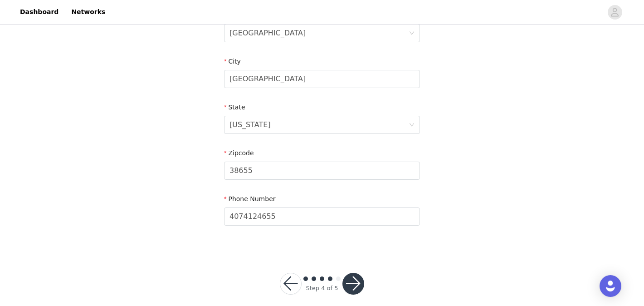
type input "2504 Capitol Street"
click at [361, 277] on button "button" at bounding box center [353, 284] width 22 height 22
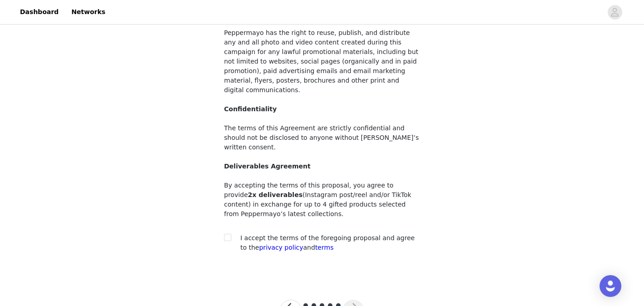
scroll to position [113, 0]
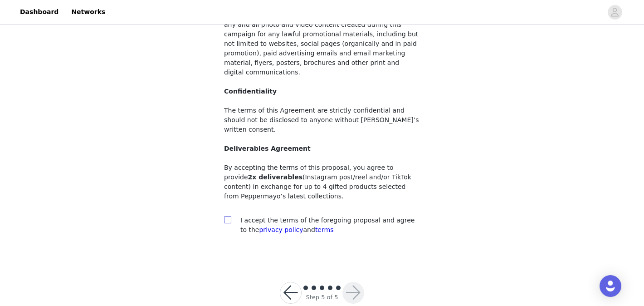
click at [229, 216] on input "checkbox" at bounding box center [227, 219] width 6 height 6
checkbox input "true"
click at [352, 282] on button "button" at bounding box center [353, 293] width 22 height 22
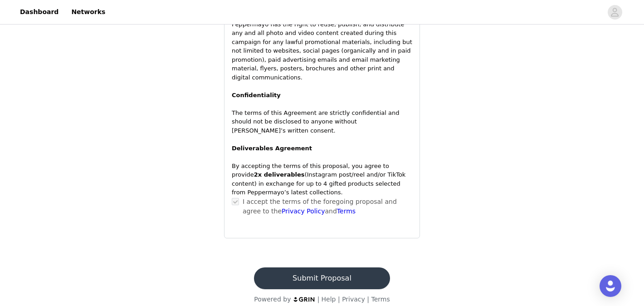
click at [349, 267] on button "Submit Proposal" at bounding box center [322, 278] width 136 height 22
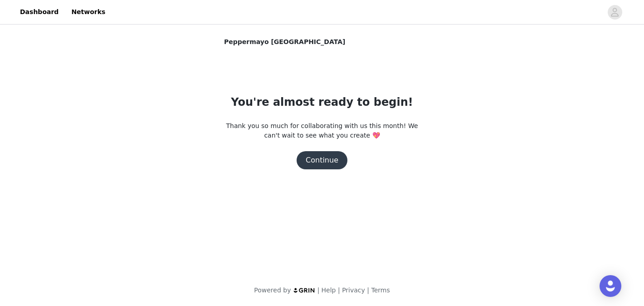
click at [335, 155] on button "Continue" at bounding box center [322, 160] width 51 height 18
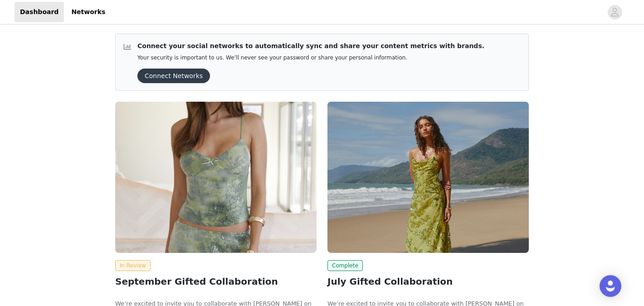
scroll to position [91, 0]
